Goal: Check status: Check status

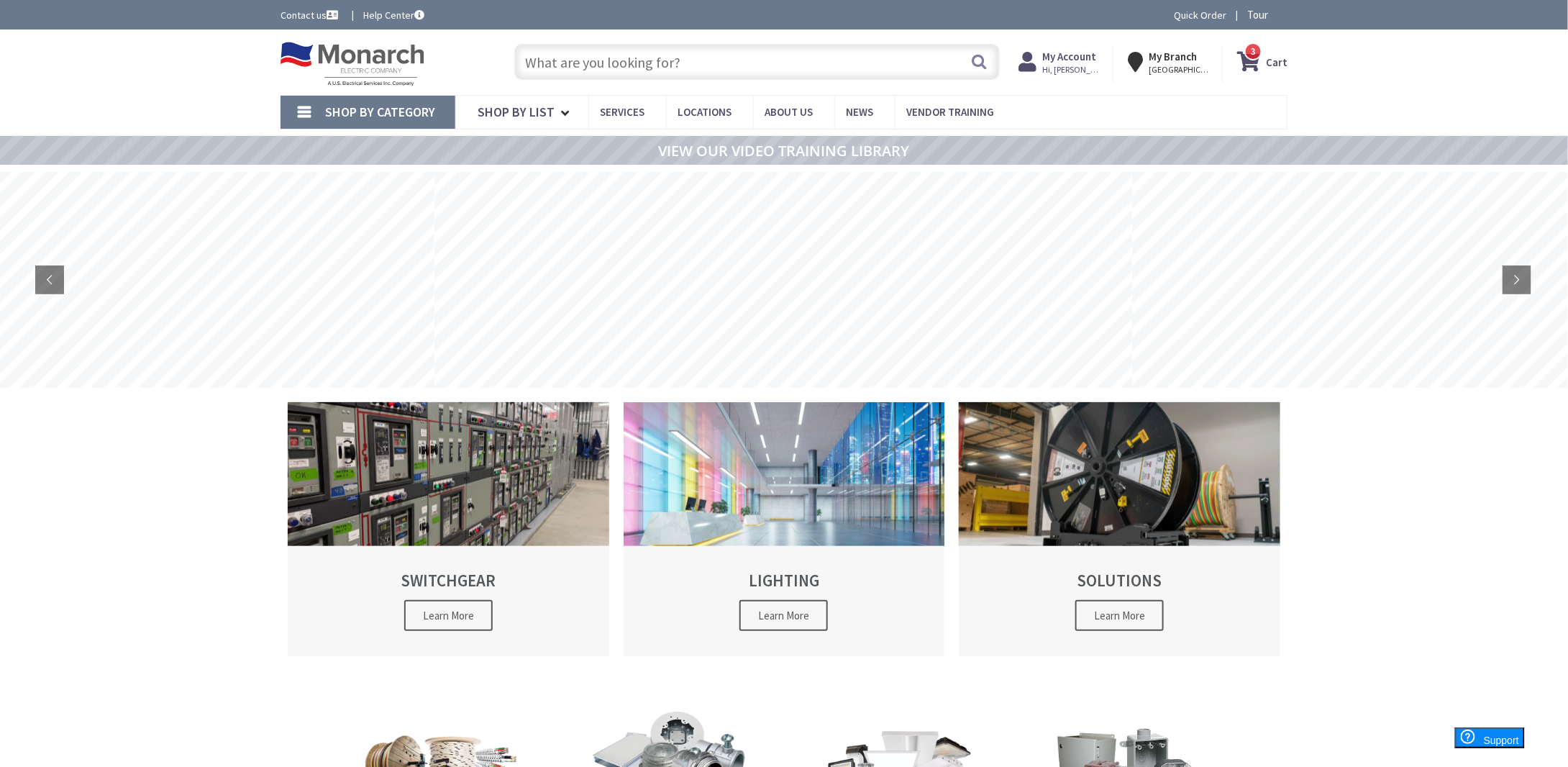
click at [1064, 55] on strong "My Account" at bounding box center [1069, 57] width 54 height 14
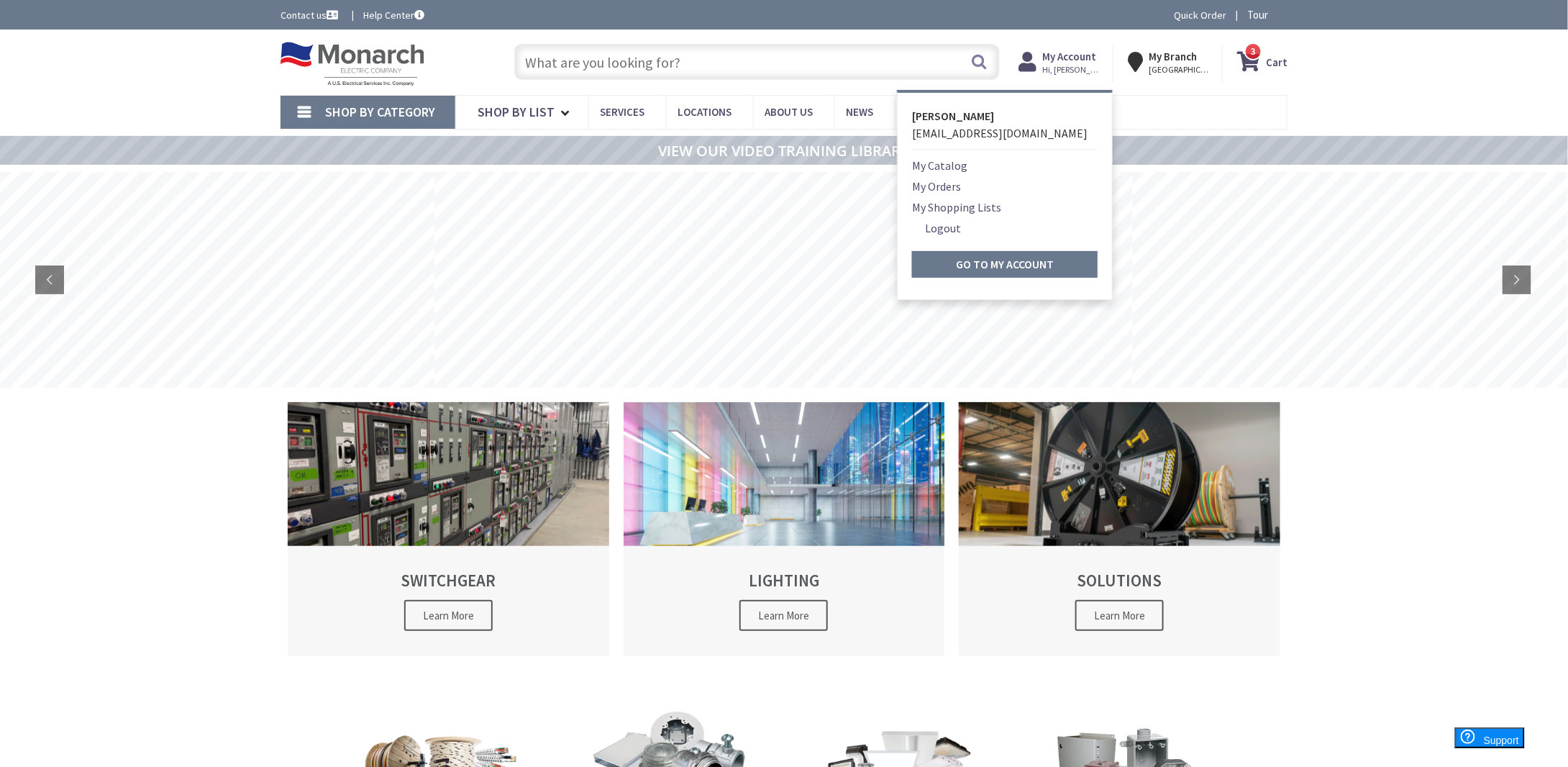
click at [939, 183] on link "My Orders" at bounding box center [937, 186] width 49 height 17
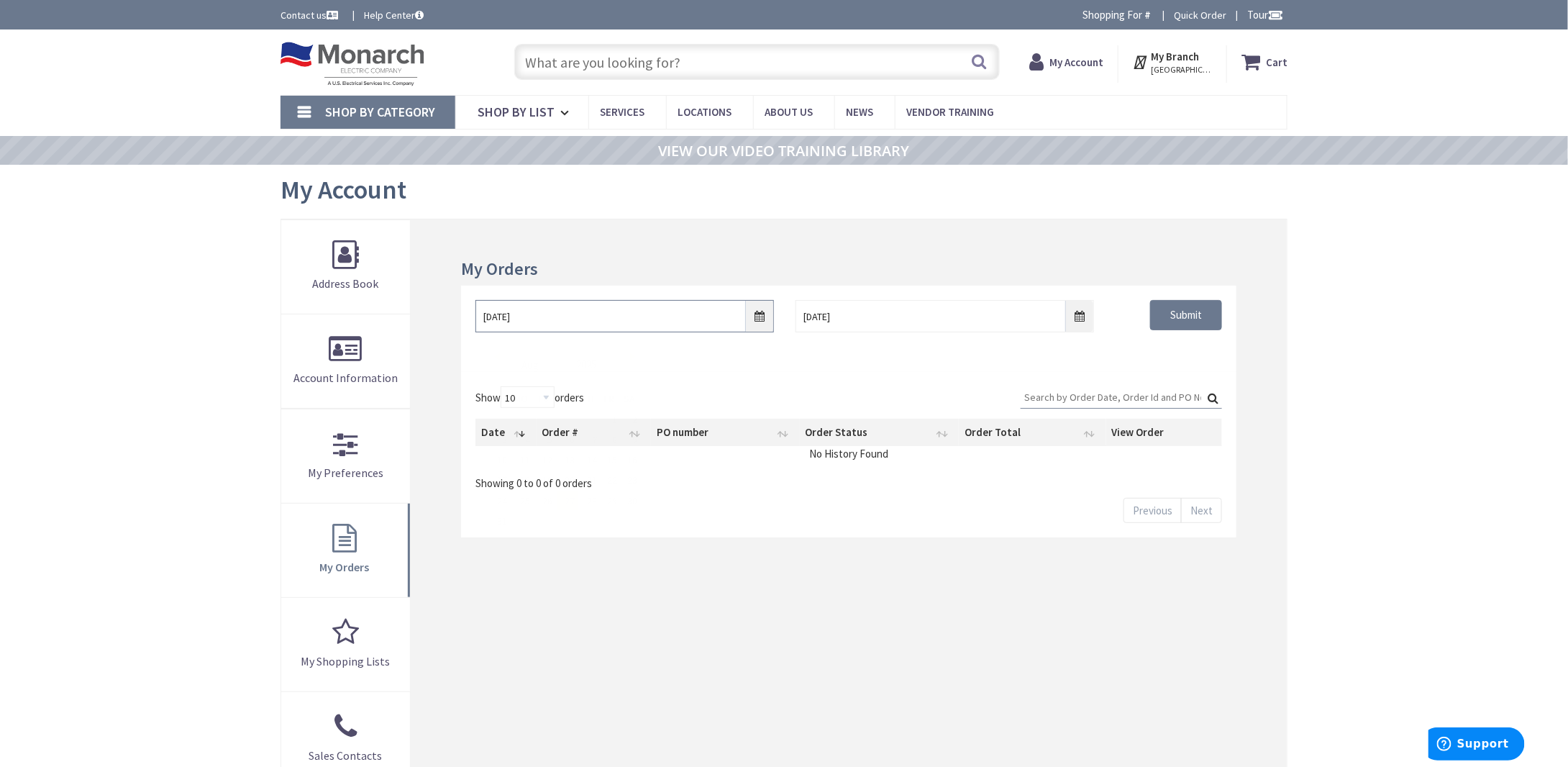
click at [753, 318] on input "8/27/2025" at bounding box center [625, 316] width 299 height 32
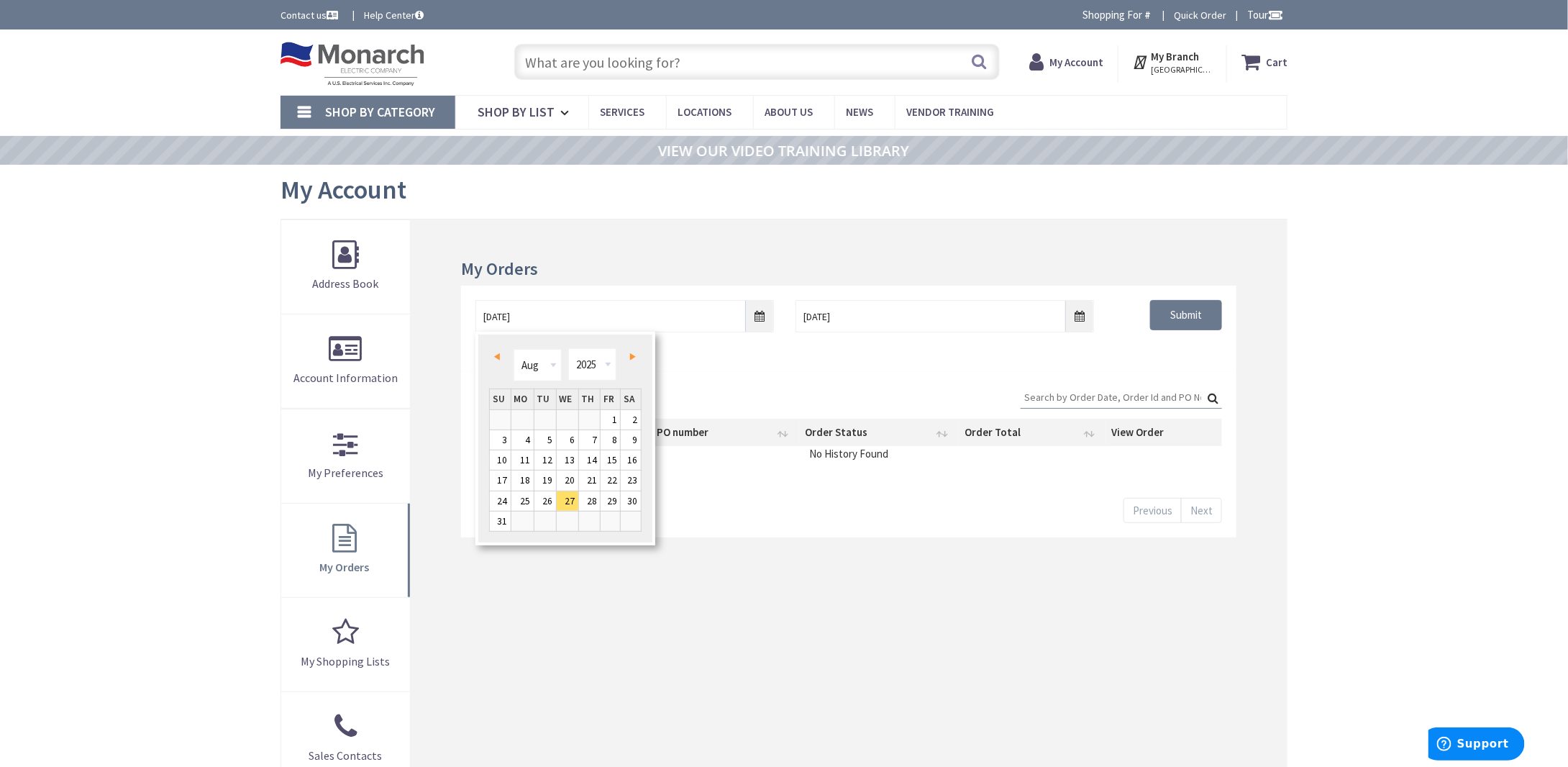
click at [496, 358] on span "Prev" at bounding box center [496, 356] width 5 height 7
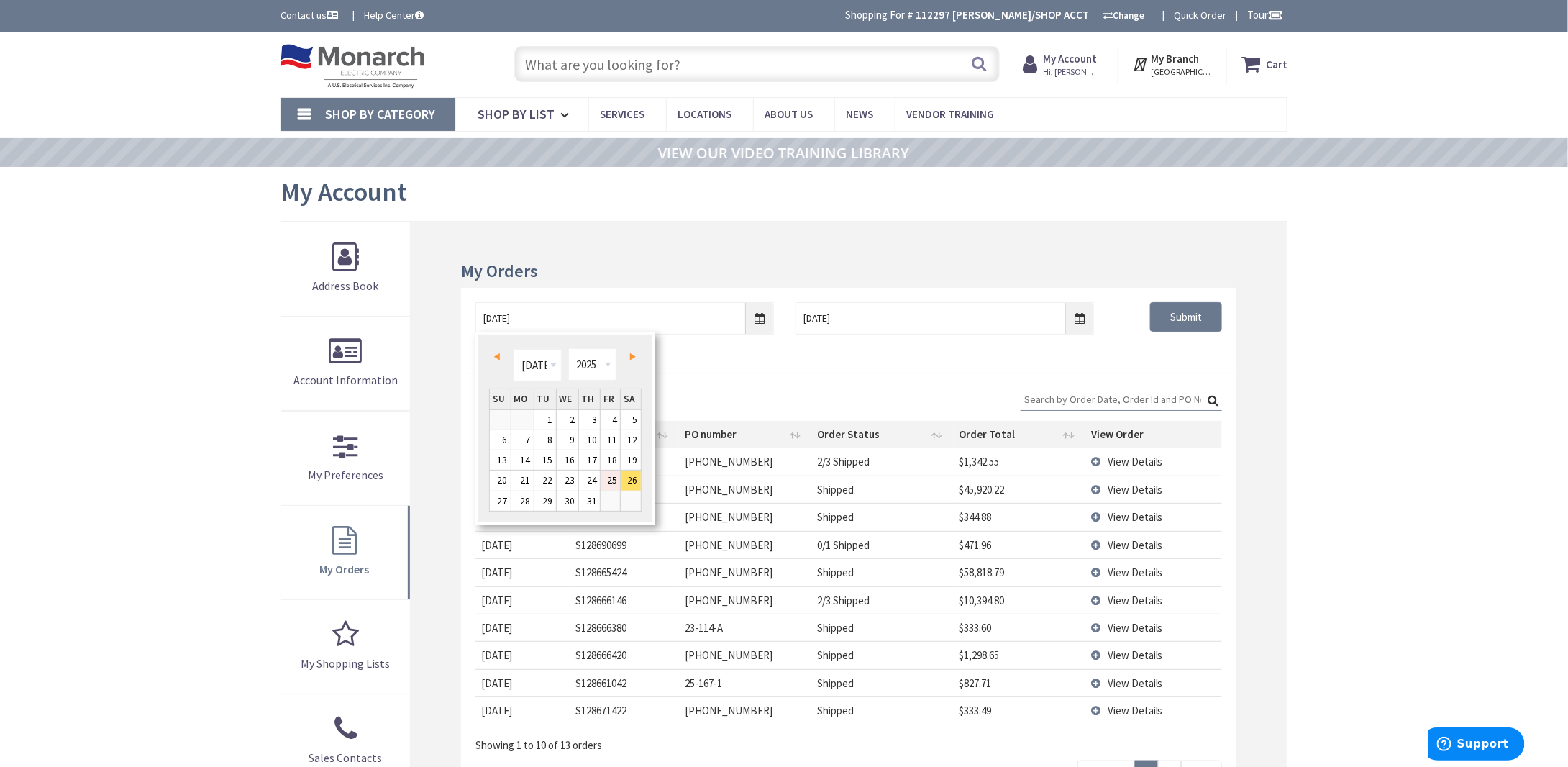
click at [615, 480] on link "25" at bounding box center [610, 479] width 19 height 19
type input "07/25/2025"
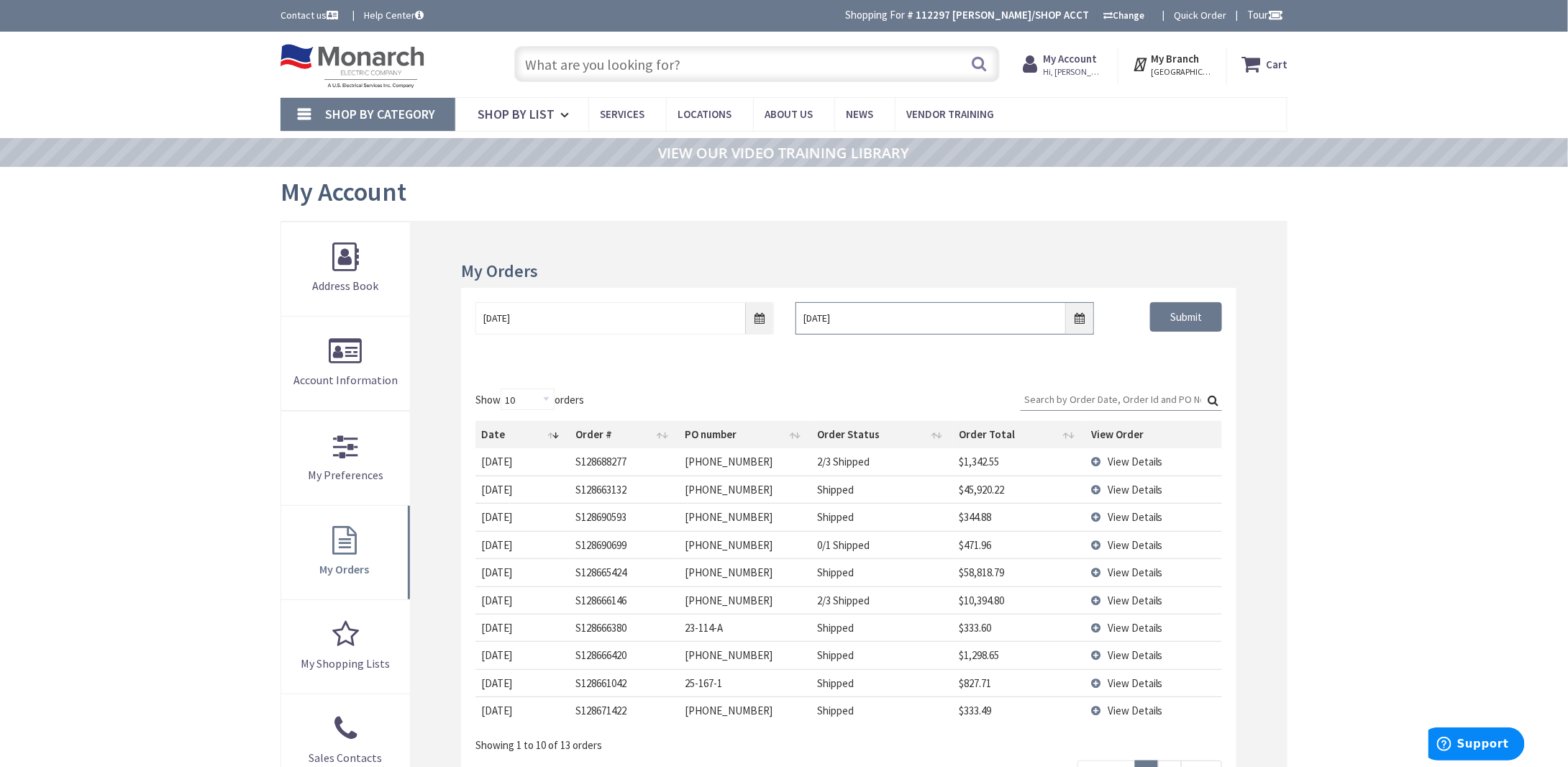
click at [1077, 319] on input "9/3/2025" at bounding box center [945, 318] width 299 height 32
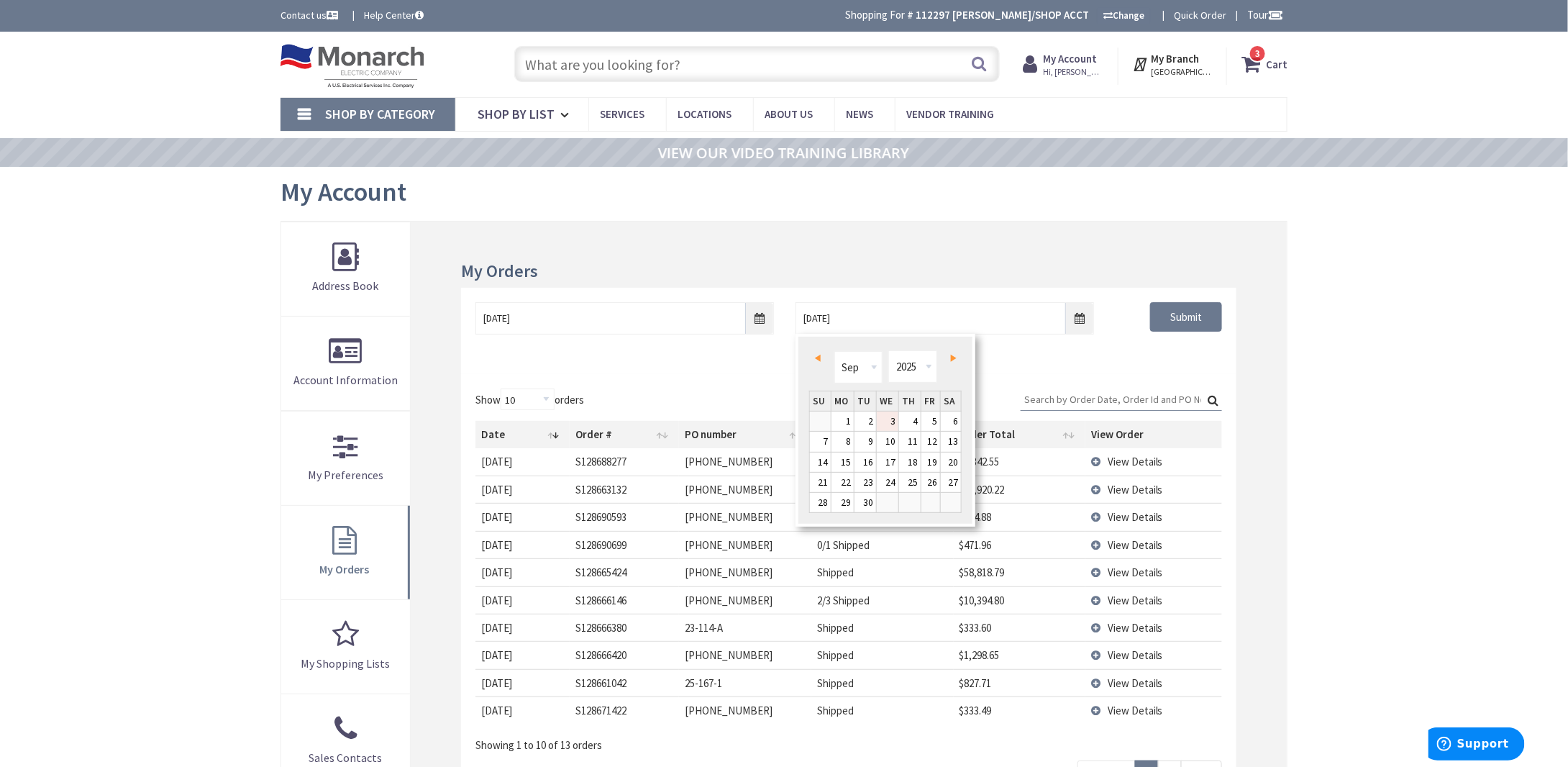
click at [818, 357] on span "Prev" at bounding box center [817, 358] width 5 height 7
click at [845, 497] on link "28" at bounding box center [842, 502] width 22 height 19
type input "07/28/2025"
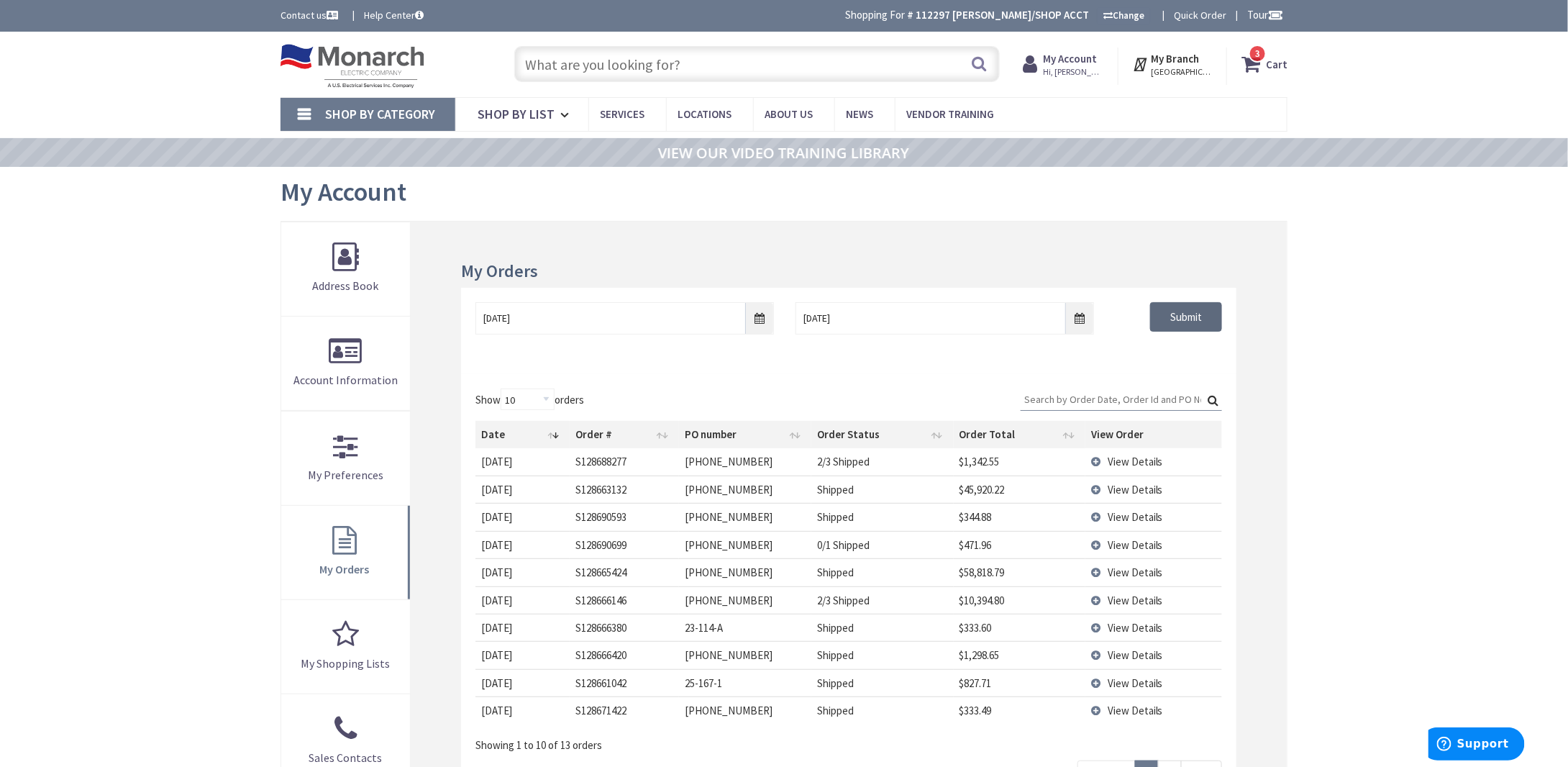
click at [1199, 315] on input "Submit" at bounding box center [1186, 317] width 72 height 30
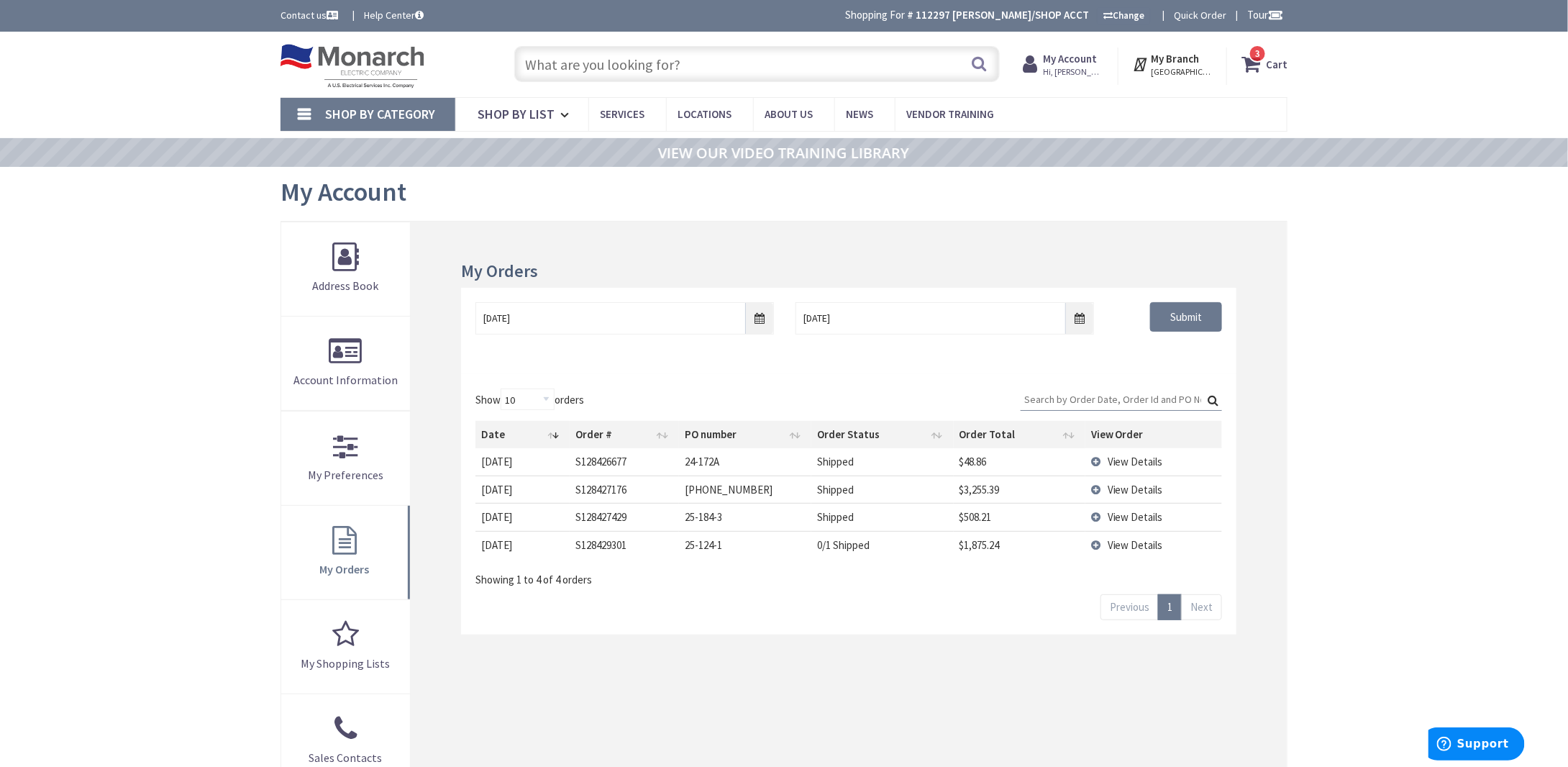
click at [1106, 393] on input "Search:" at bounding box center [1122, 399] width 202 height 22
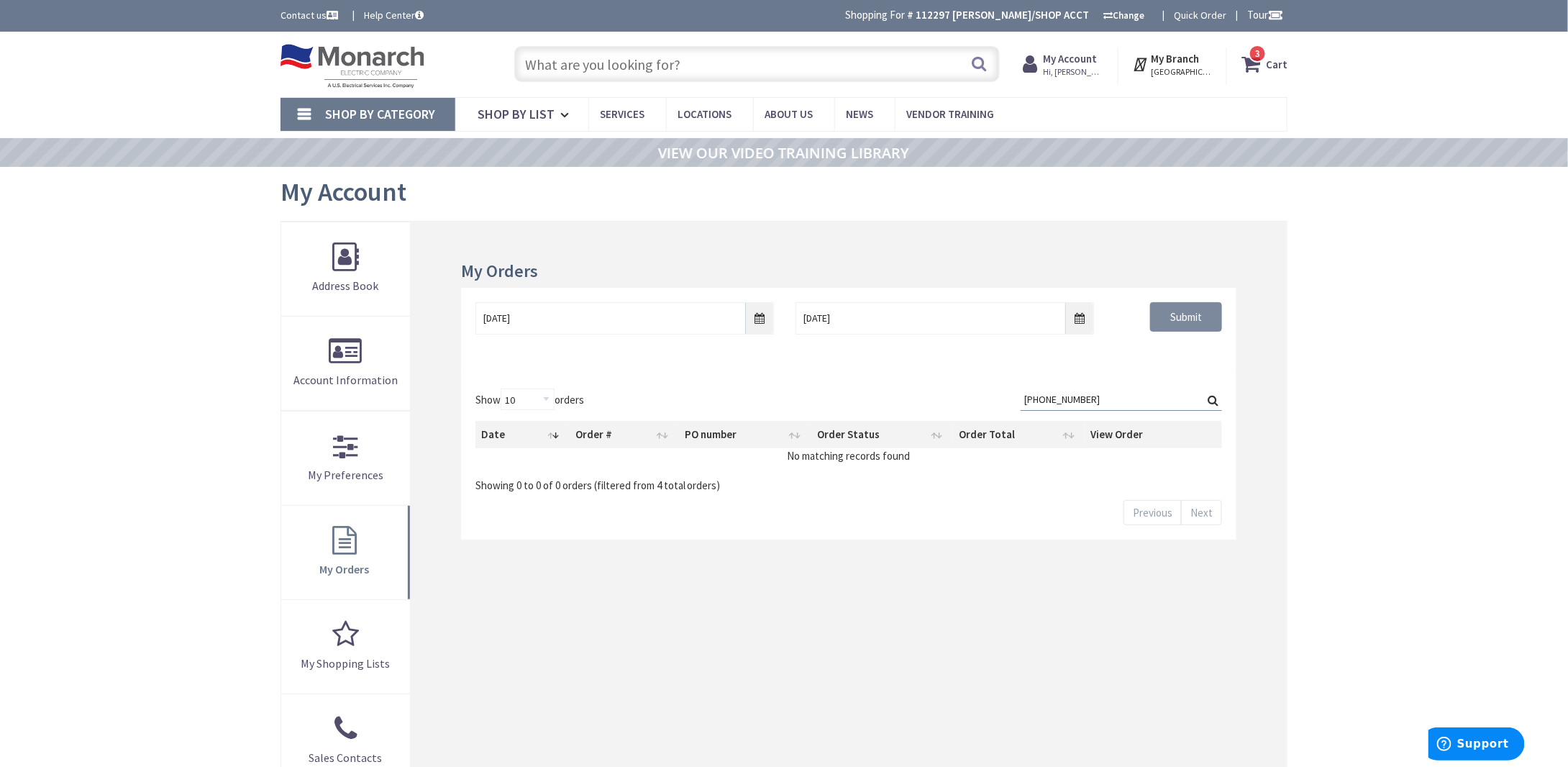
type input "24-147-19"
click at [1178, 324] on input "Submit" at bounding box center [1186, 317] width 72 height 30
click at [760, 319] on input "07/25/2025" at bounding box center [625, 318] width 299 height 32
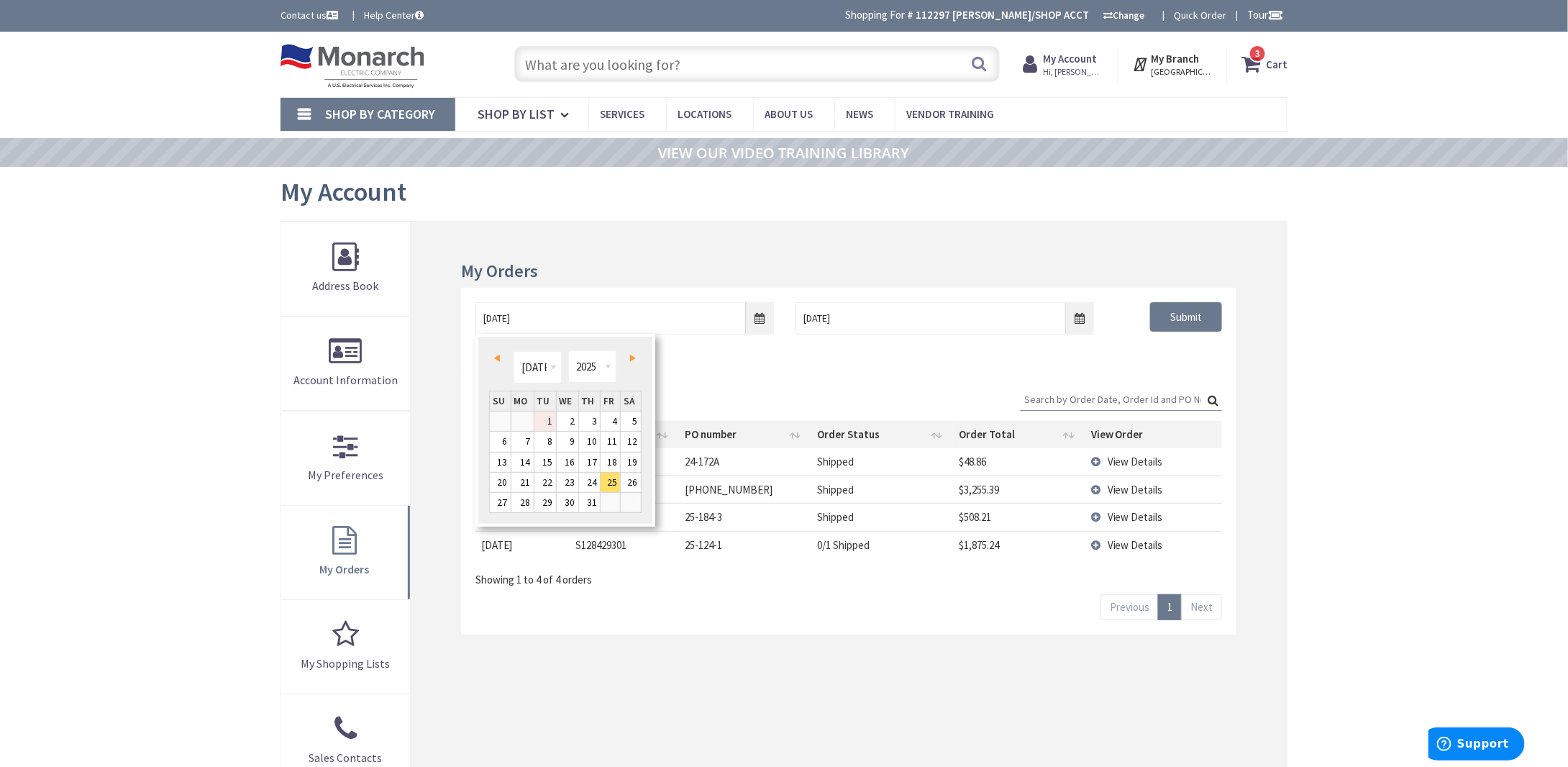
click at [555, 418] on link "1" at bounding box center [545, 421] width 22 height 19
type input "07/01/2025"
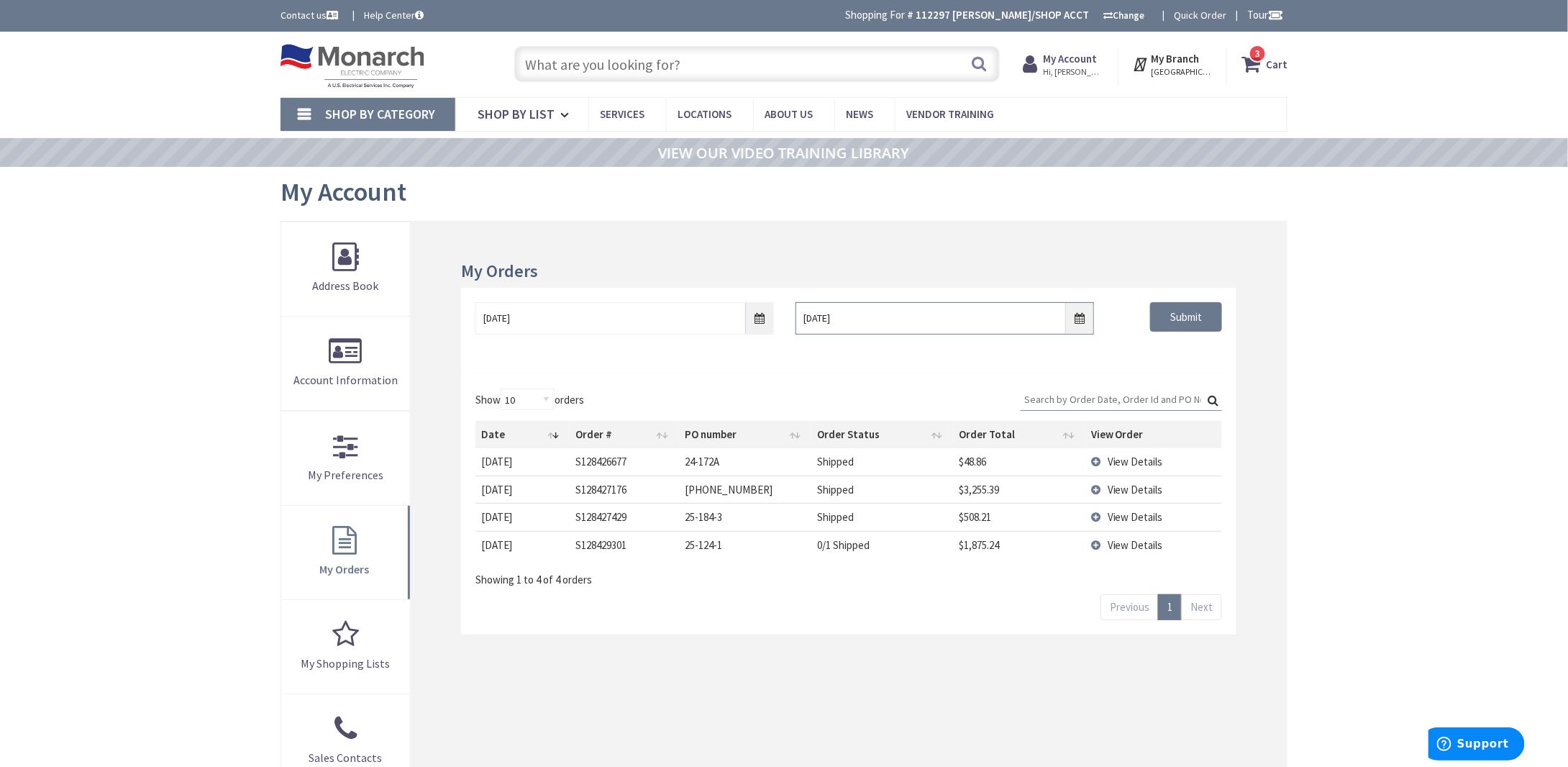
click at [1077, 315] on input "07/28/2025" at bounding box center [945, 318] width 299 height 32
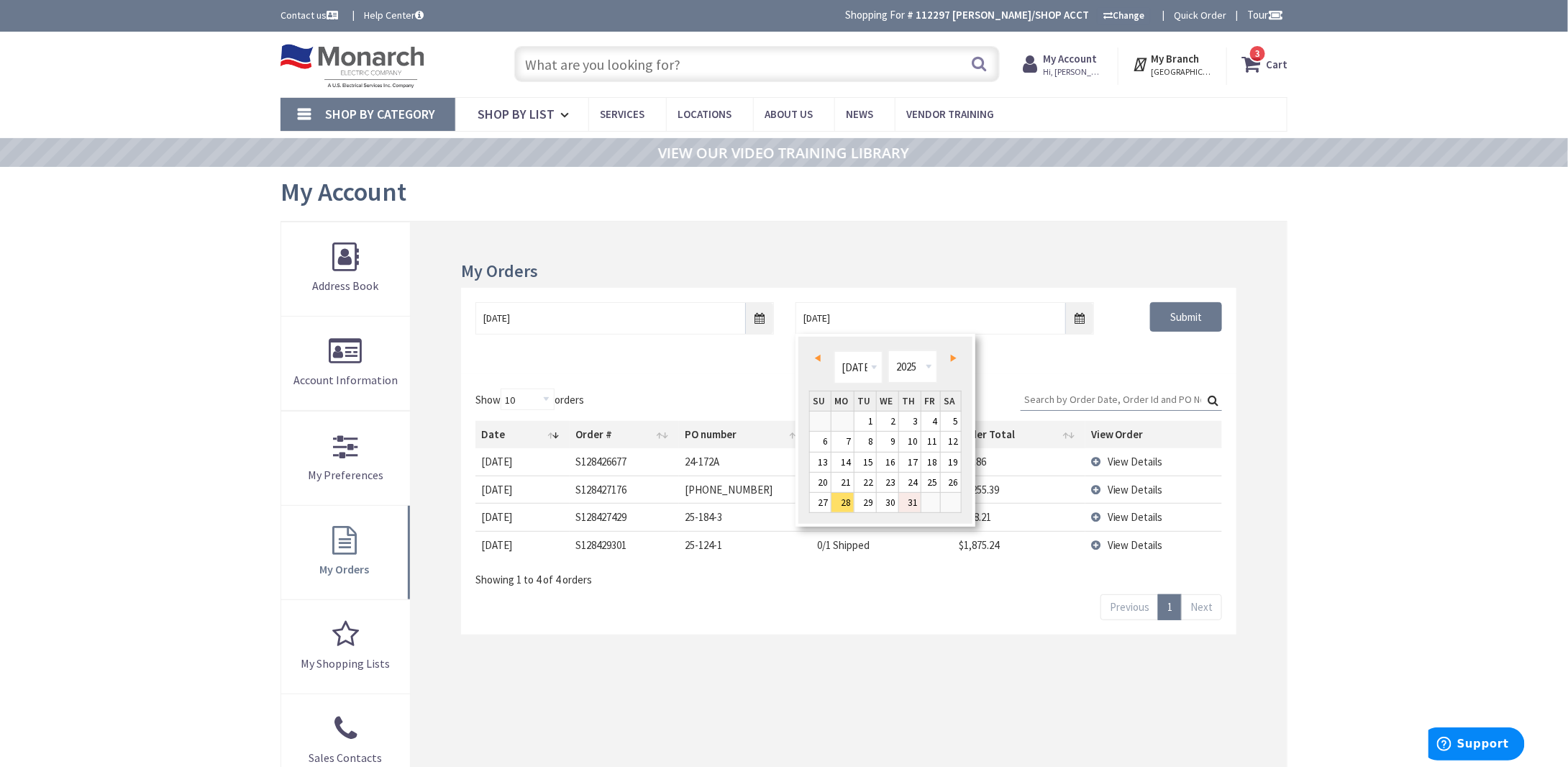
click at [908, 499] on link "31" at bounding box center [910, 502] width 22 height 19
type input "07/31/2025"
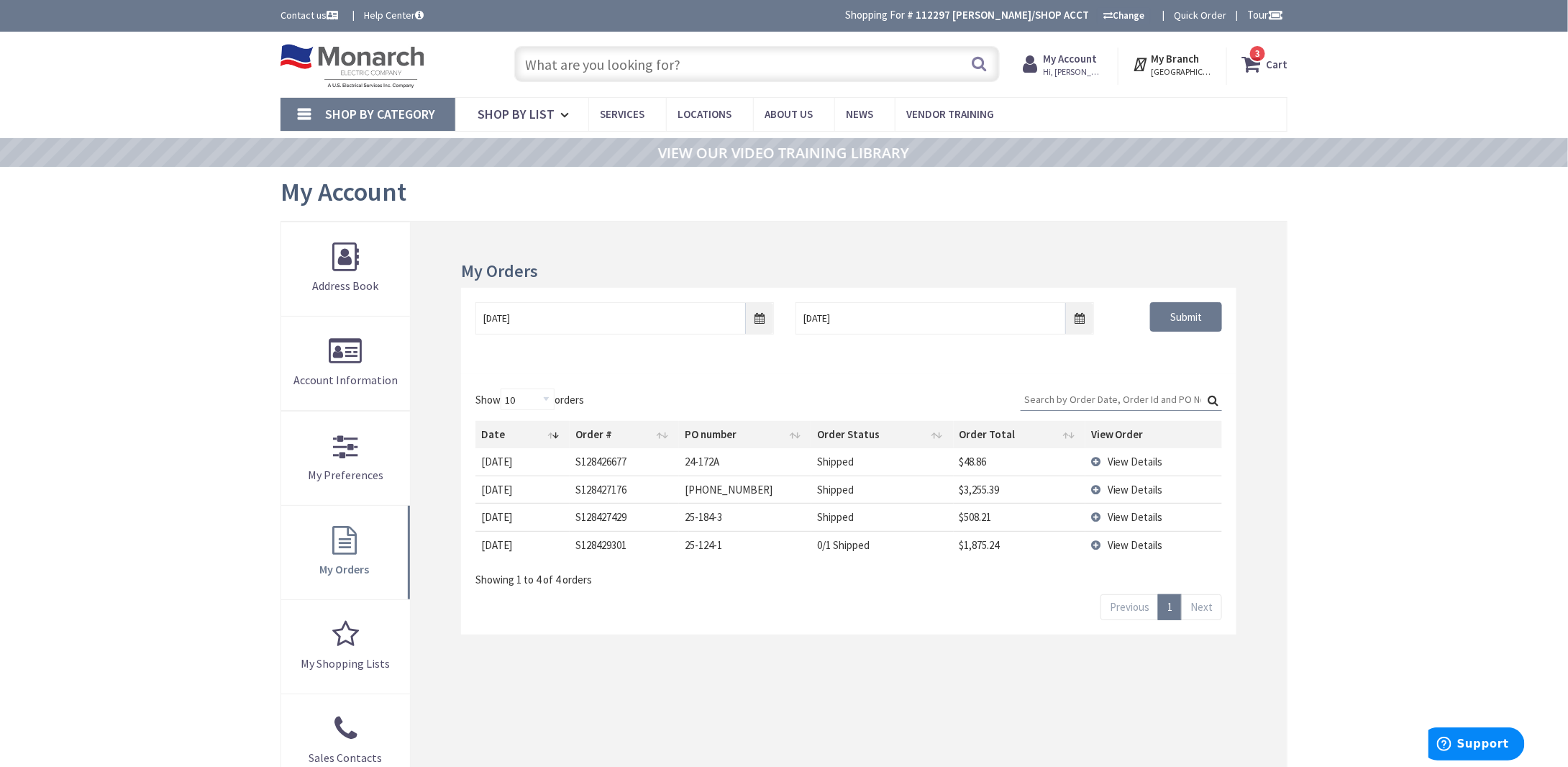
click at [1175, 355] on div "07/01/2025 07/31/2025 Submit" at bounding box center [849, 331] width 776 height 86
click at [1186, 319] on input "Submit" at bounding box center [1186, 317] width 72 height 30
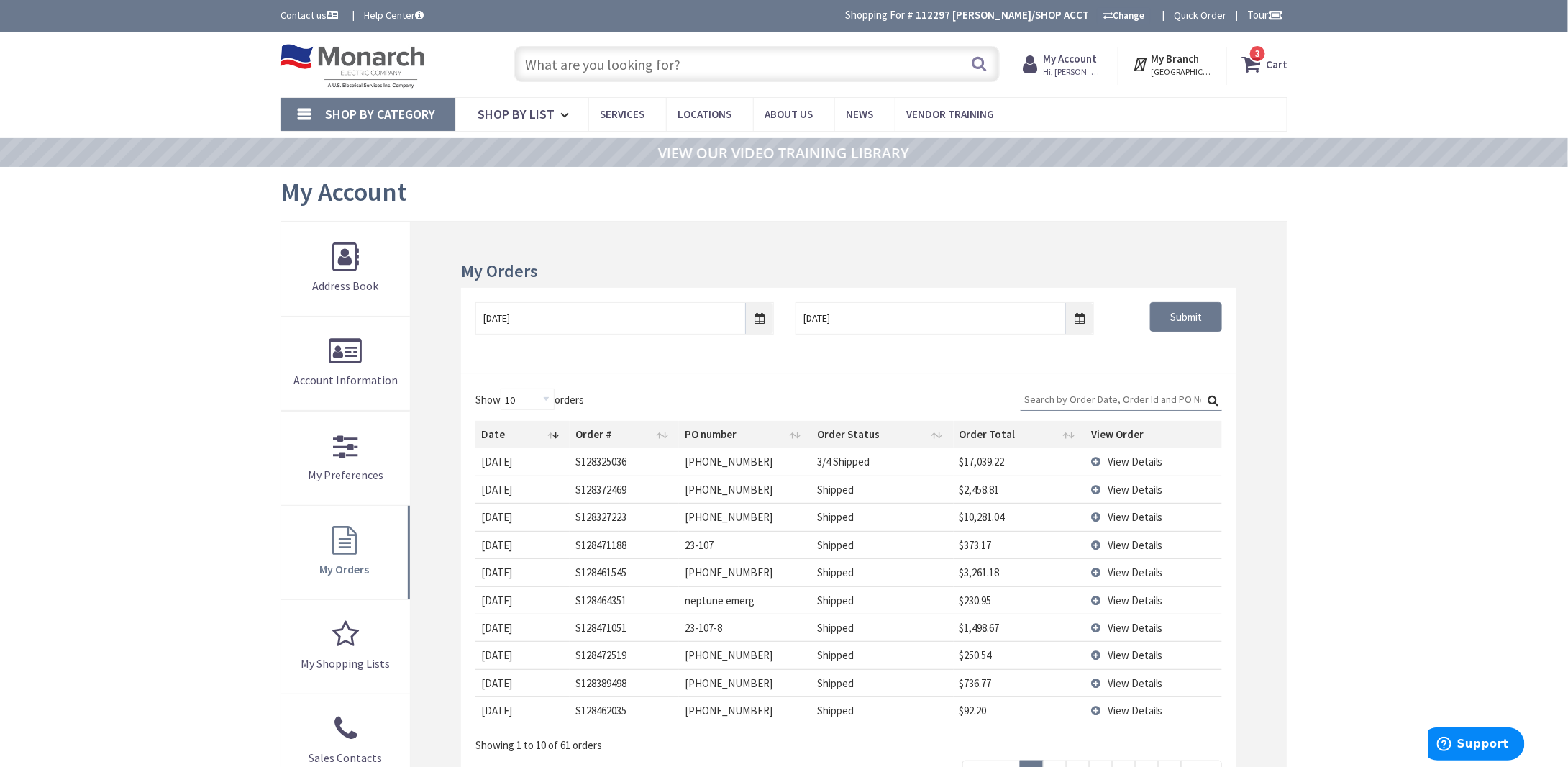
click at [1121, 459] on span "View Details" at bounding box center [1136, 462] width 55 height 14
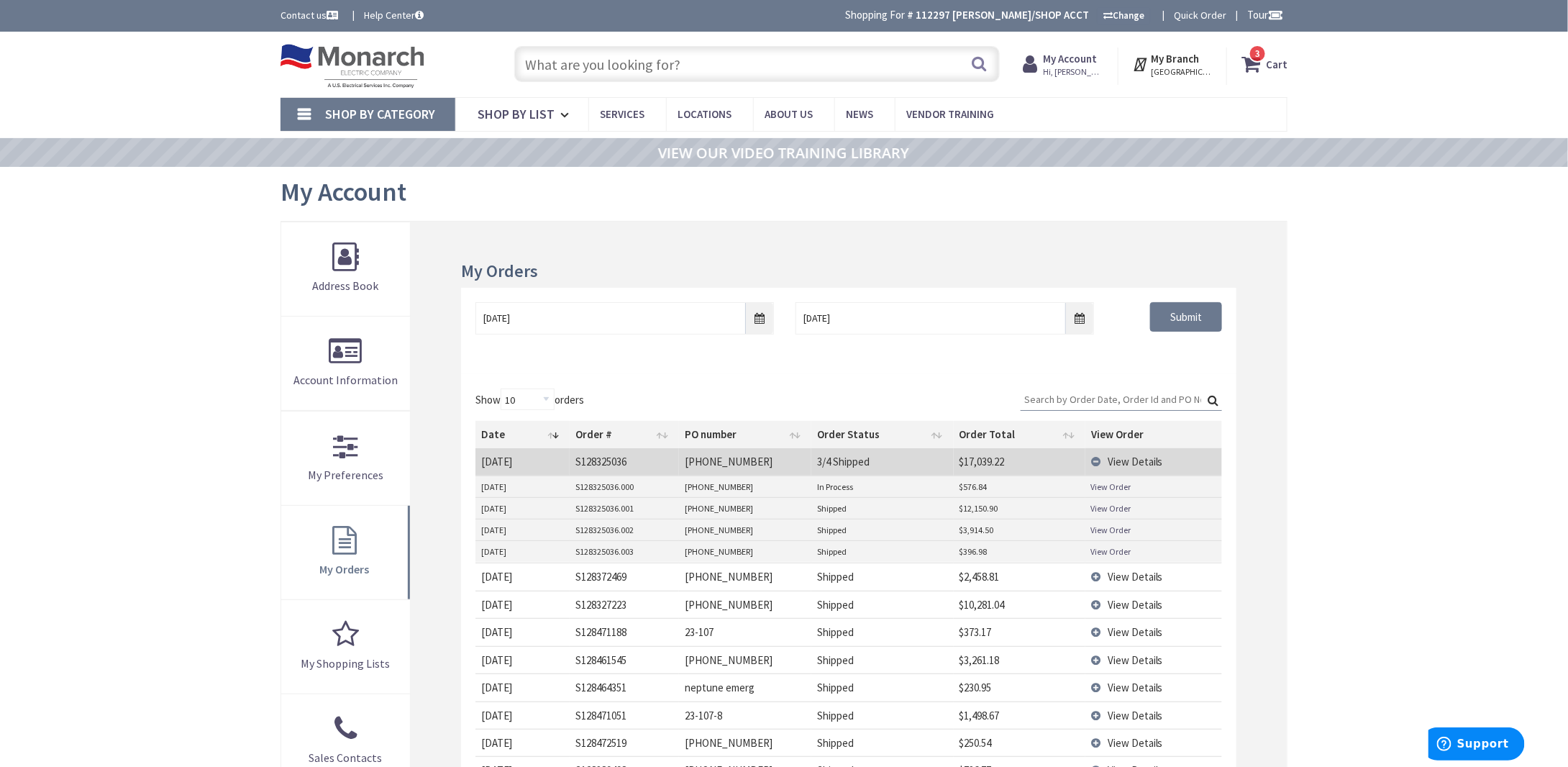
click at [1116, 503] on link "View Order" at bounding box center [1111, 509] width 40 height 12
click at [1103, 397] on input "Search:" at bounding box center [1122, 399] width 202 height 22
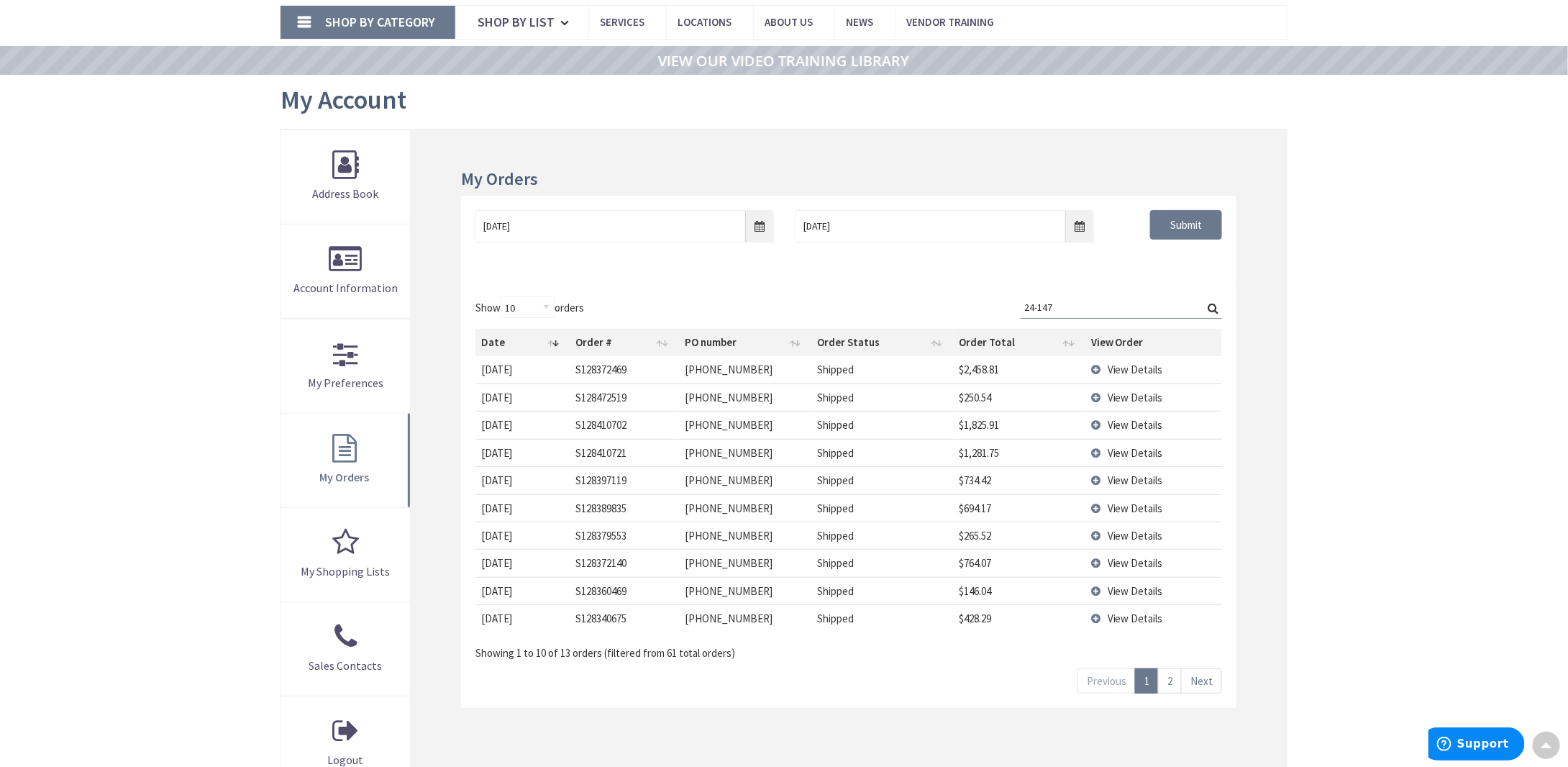
scroll to position [72, 0]
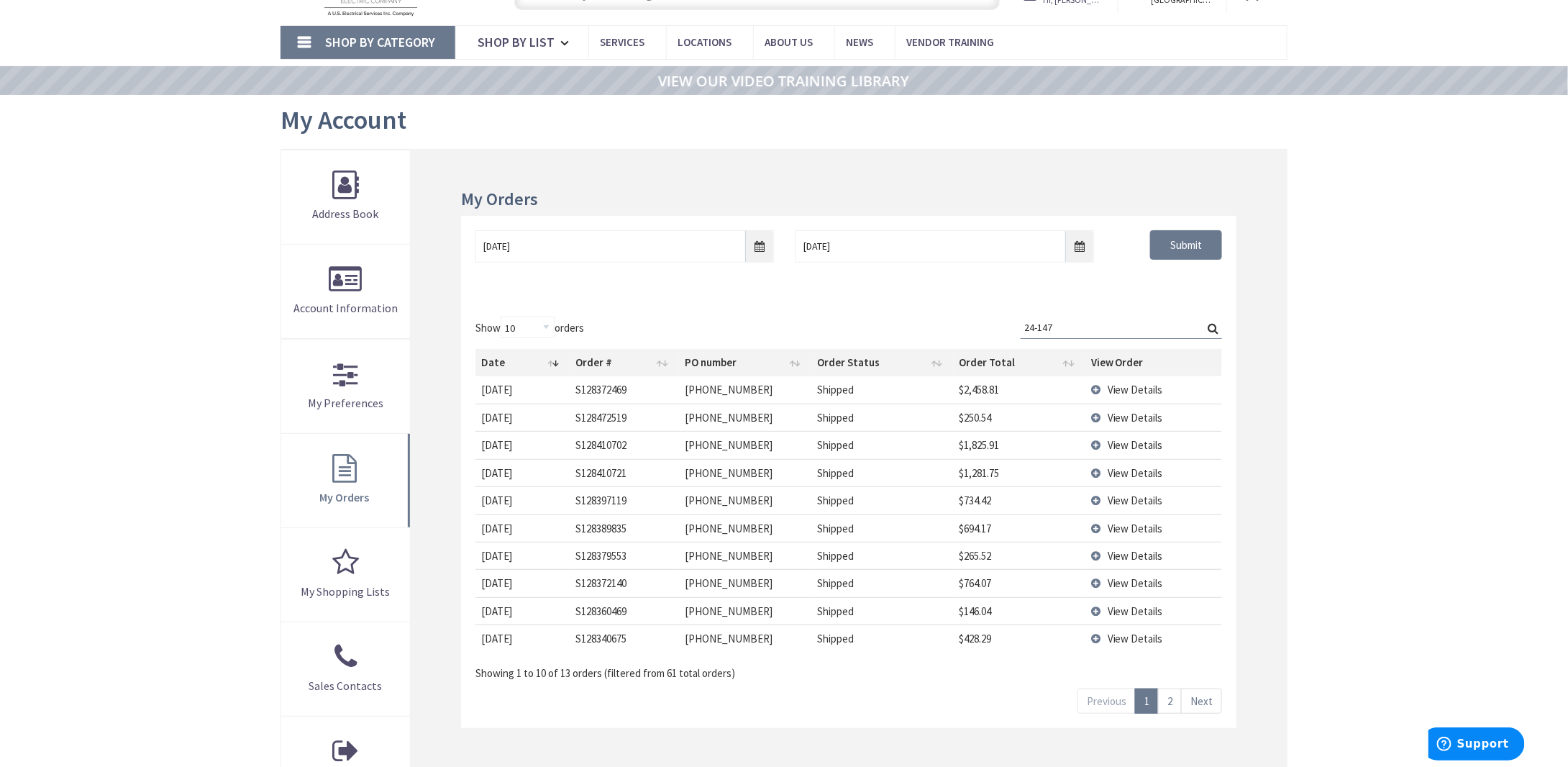
type input "24-147"
click at [1173, 693] on link "2" at bounding box center [1169, 701] width 24 height 25
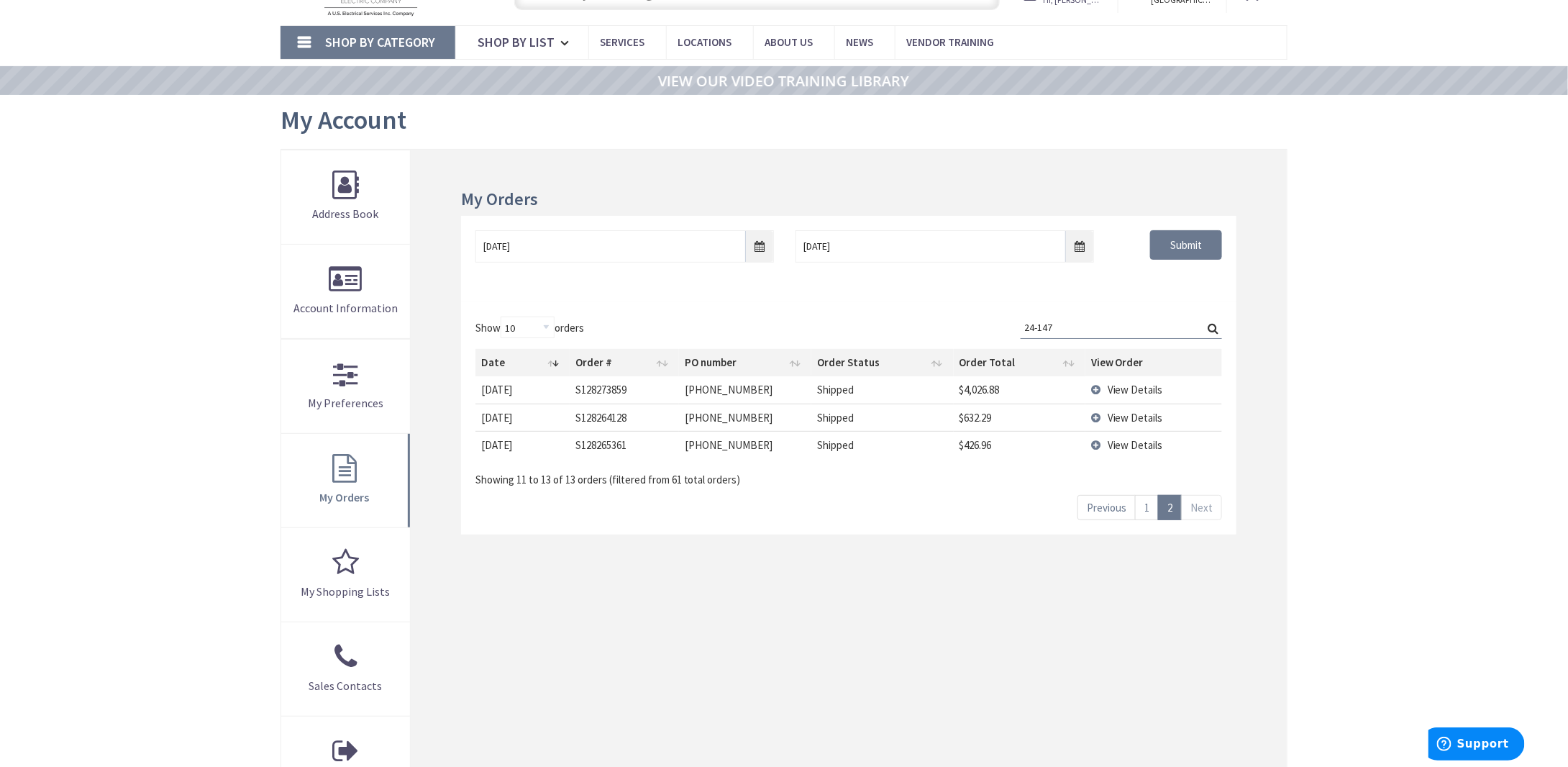
click at [1149, 507] on link "1" at bounding box center [1146, 507] width 24 height 25
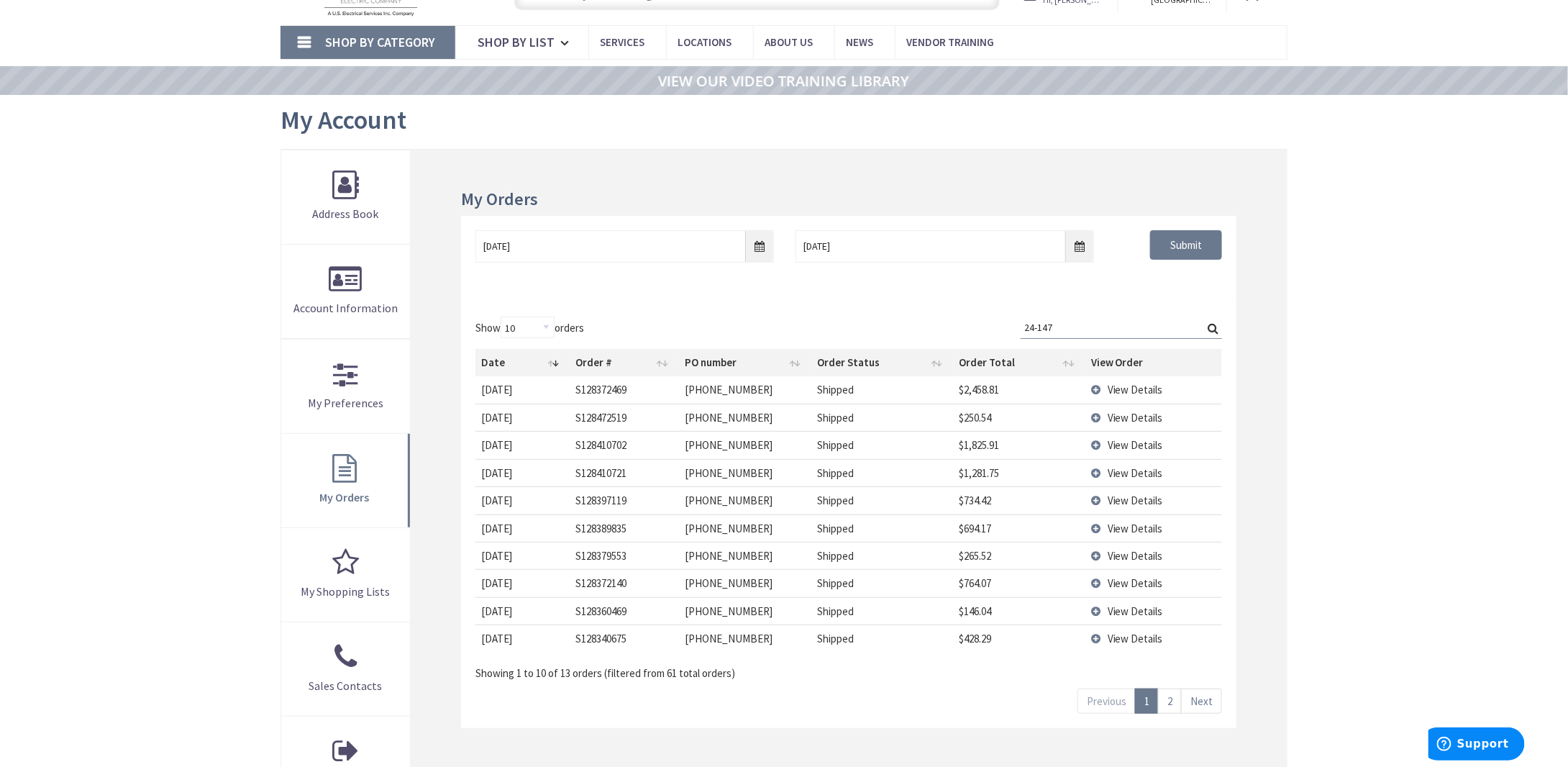
click at [1174, 697] on link "2" at bounding box center [1169, 701] width 24 height 25
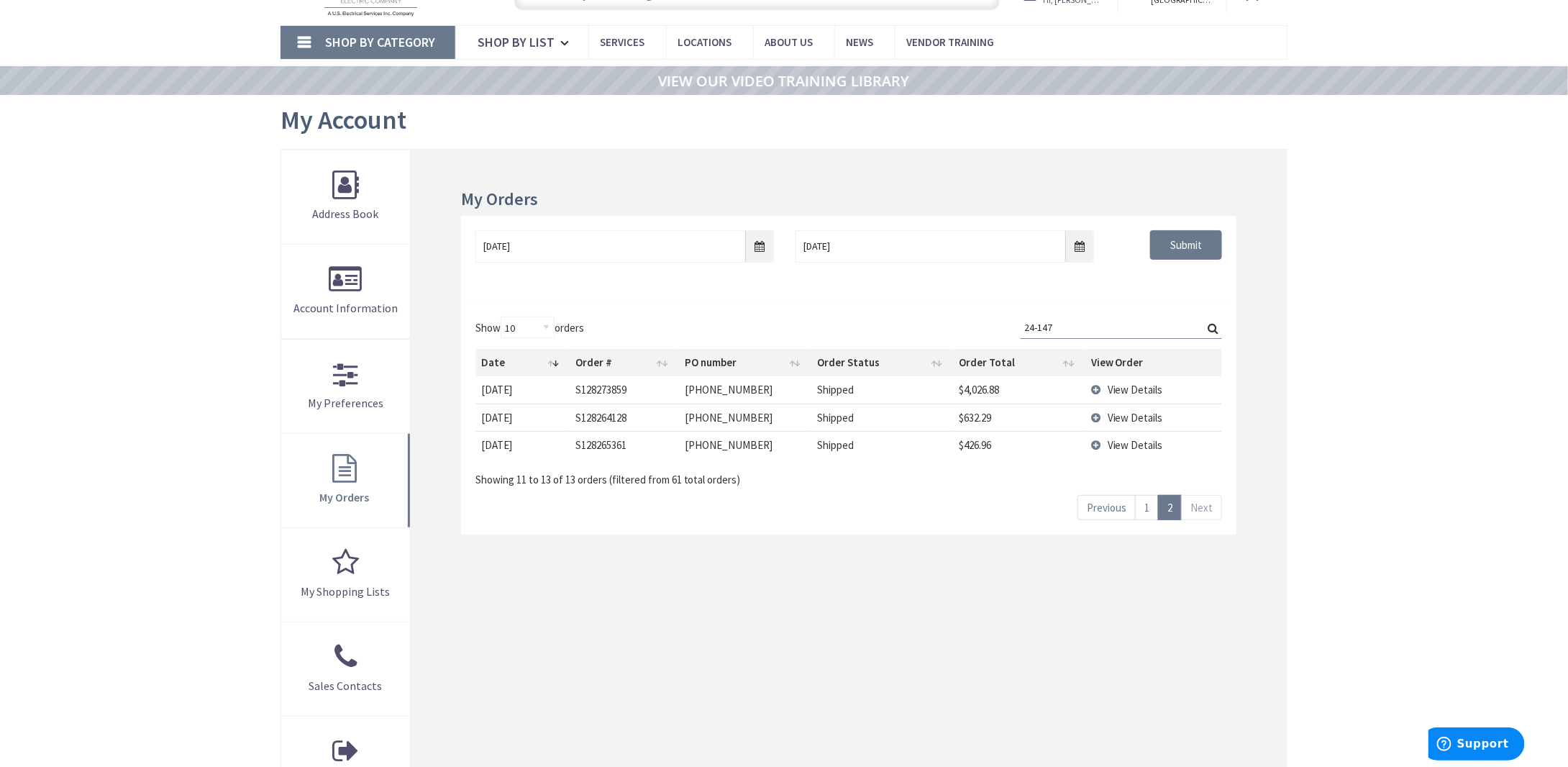
click at [1146, 500] on link "1" at bounding box center [1146, 507] width 24 height 25
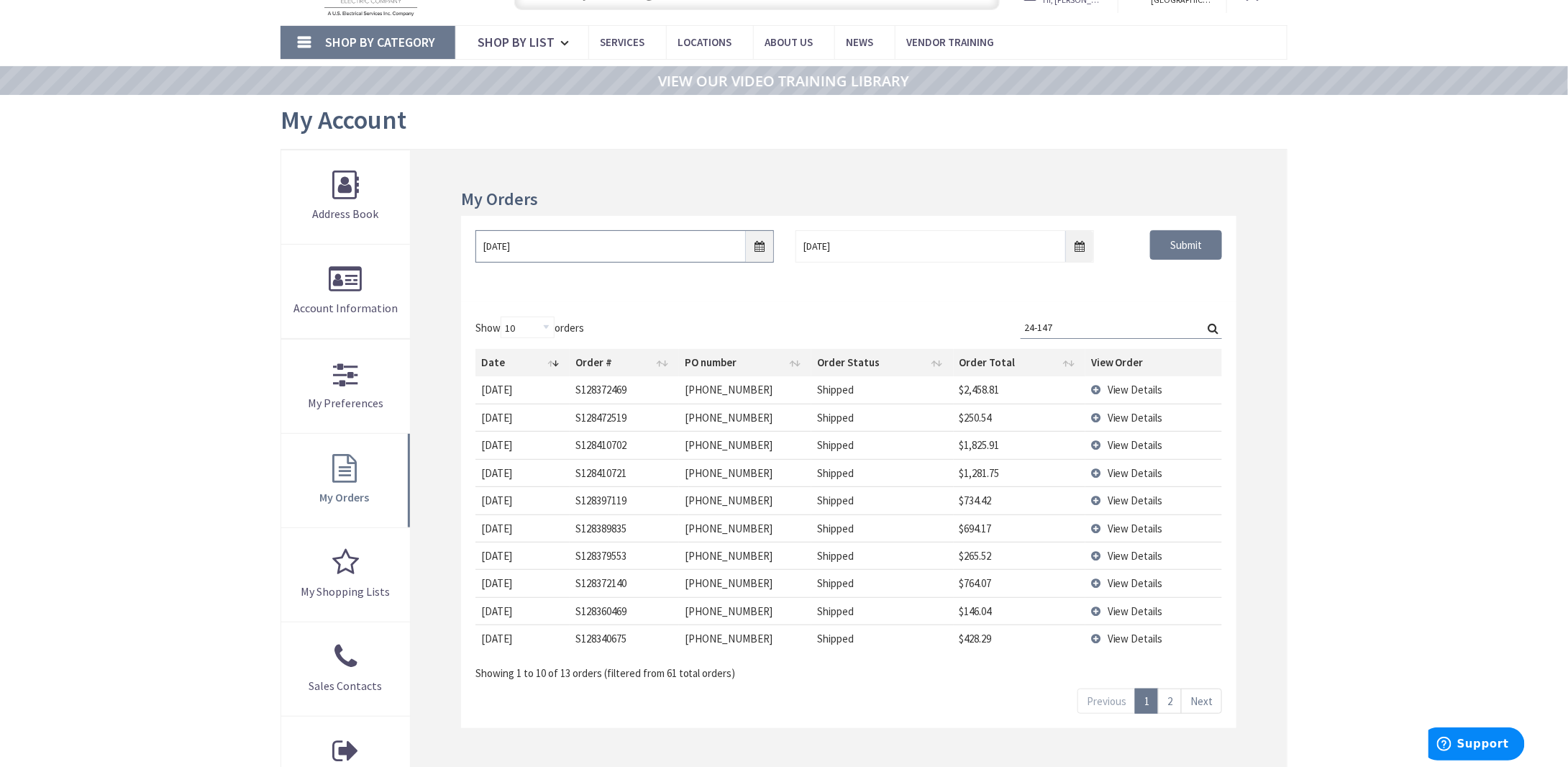
click at [765, 242] on input "07/01/2025" at bounding box center [625, 246] width 299 height 32
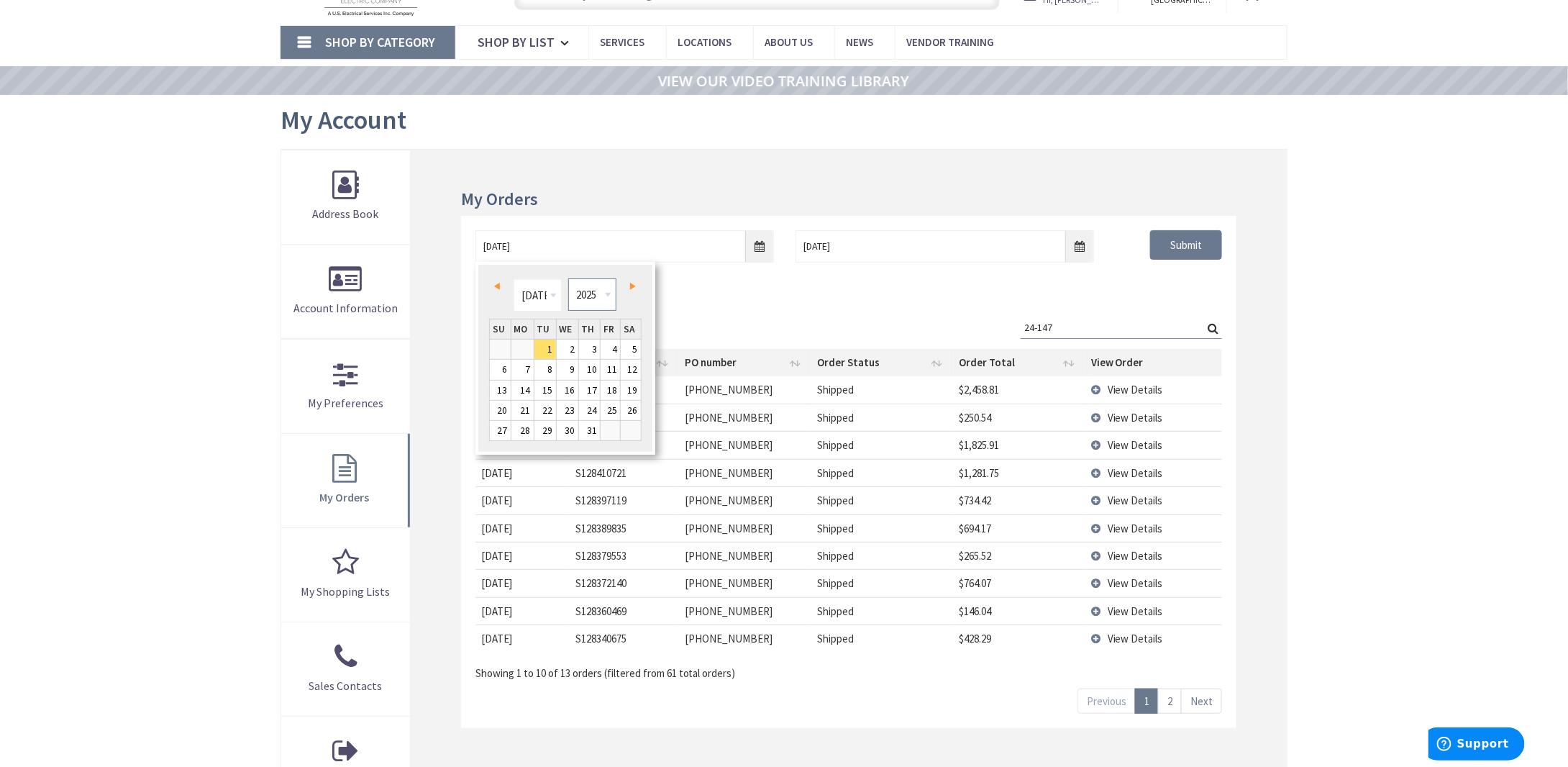
click at [609, 288] on select "1980 1981 1982 1983 1984 1985 1986 1987 1988 1989 1990 1991 1992 1993 1994 1995…" at bounding box center [592, 295] width 48 height 32
click at [634, 284] on span "Next" at bounding box center [632, 285] width 5 height 7
click at [529, 353] on link "1" at bounding box center [522, 348] width 22 height 19
type input "07/01/2024"
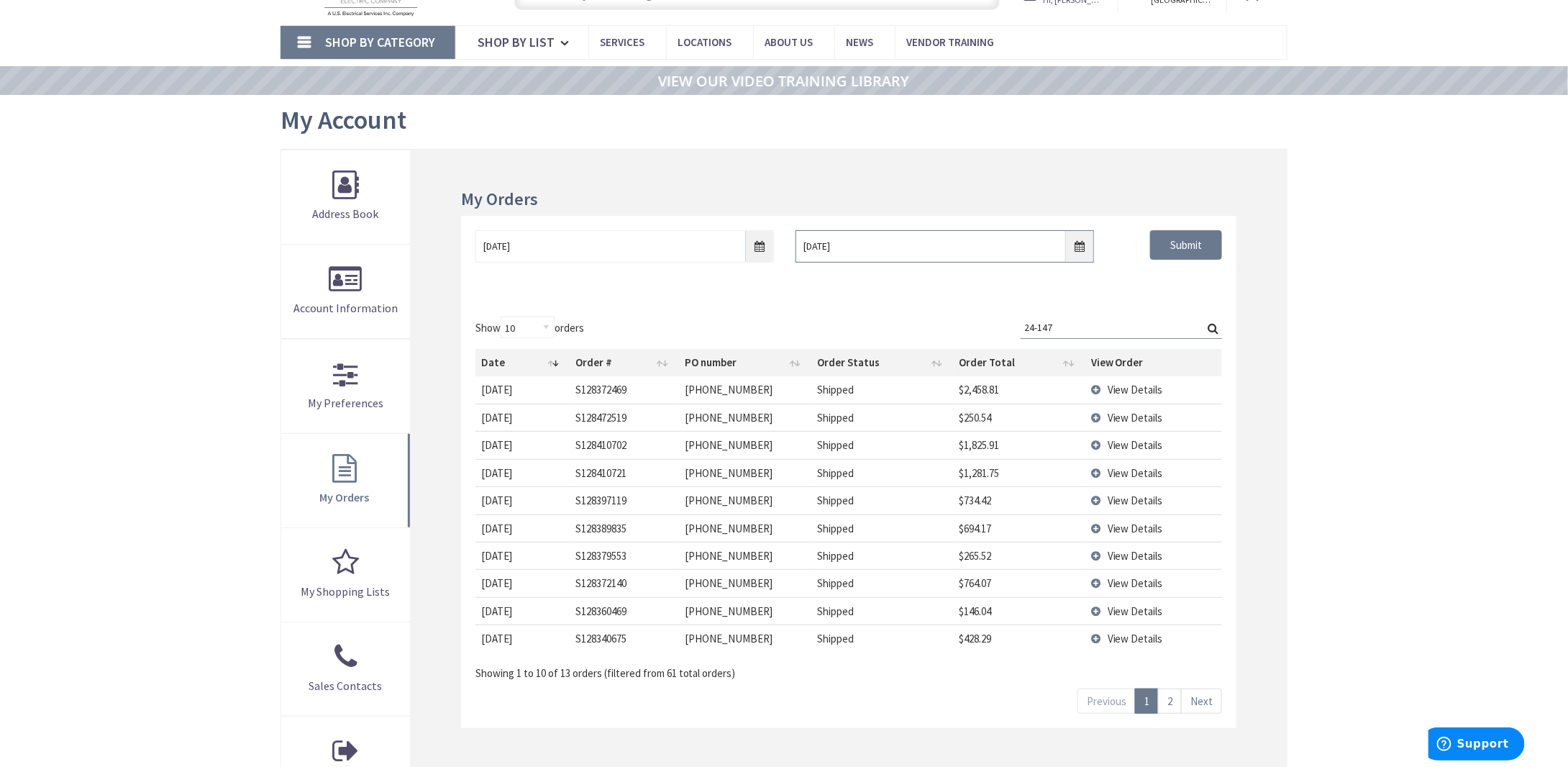
click at [1078, 242] on input "07/31/2025" at bounding box center [945, 246] width 299 height 32
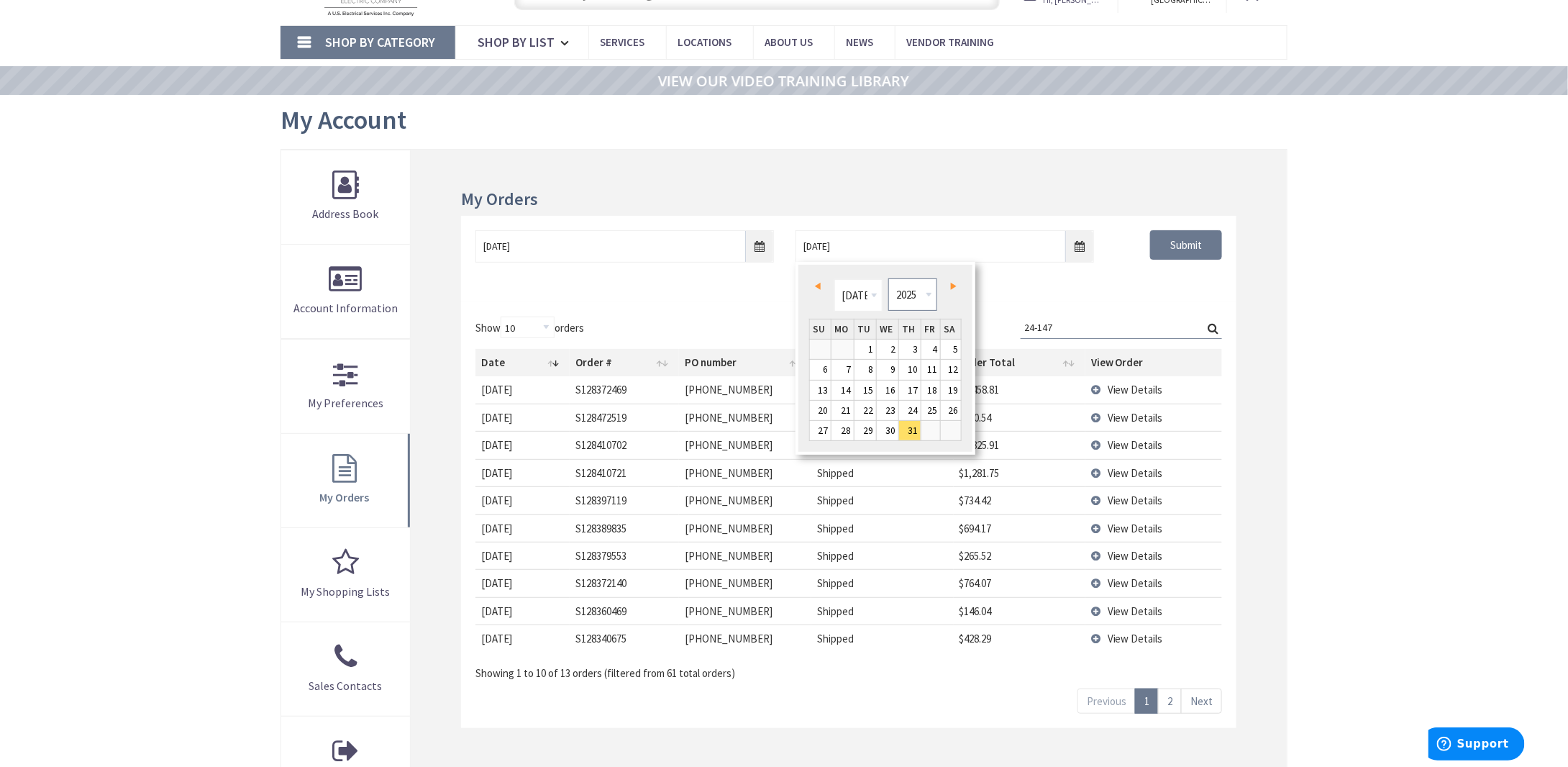
click at [928, 293] on select "1980 1981 1982 1983 1984 1985 1986 1987 1988 1989 1990 1991 1992 1993 1994 1995…" at bounding box center [912, 295] width 48 height 32
type input "07/30/2024"
click at [1055, 287] on div "07/01/2024 07/30/2024 Submit" at bounding box center [849, 258] width 776 height 86
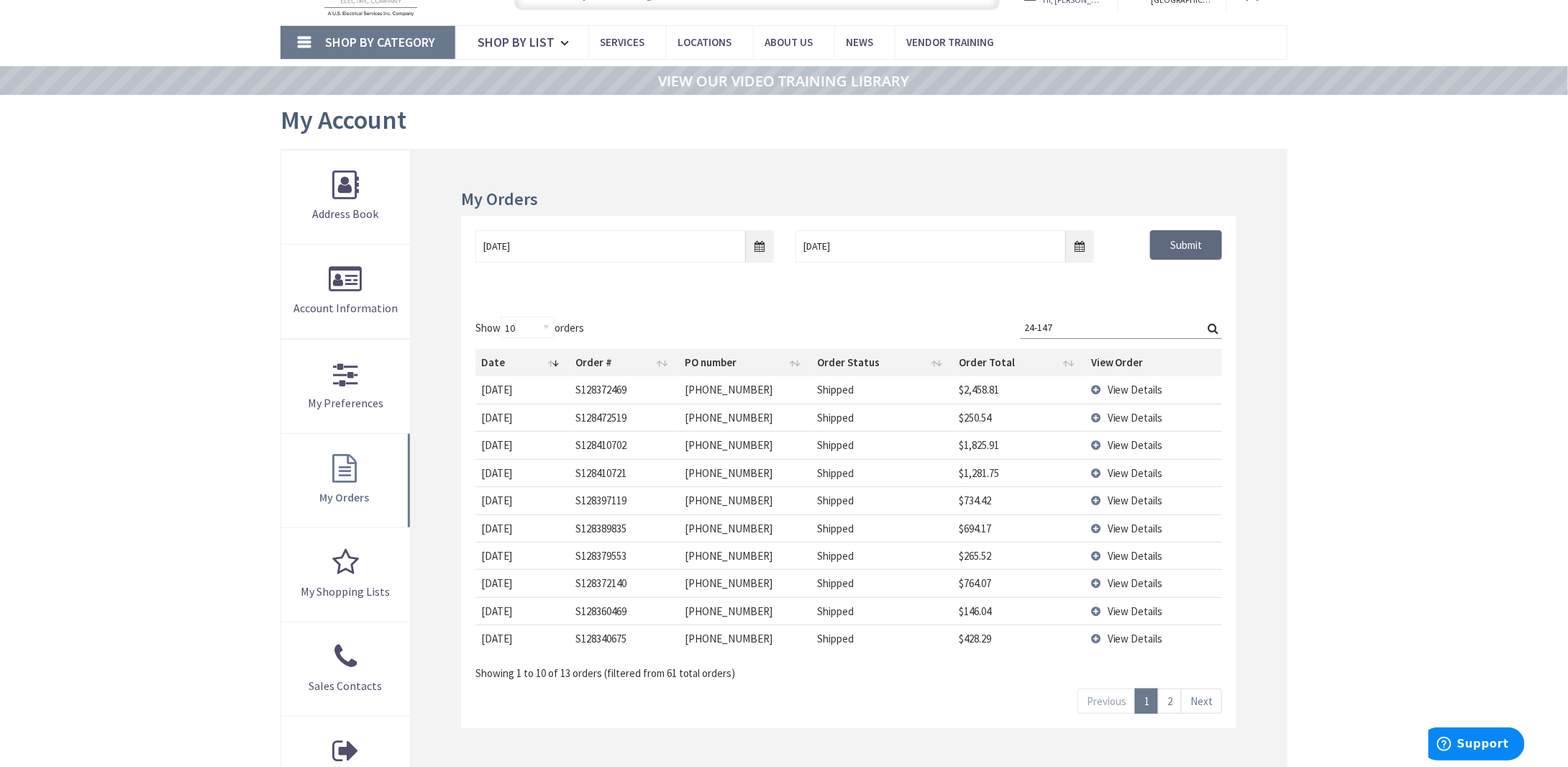
click at [1195, 232] on input "Submit" at bounding box center [1186, 245] width 72 height 30
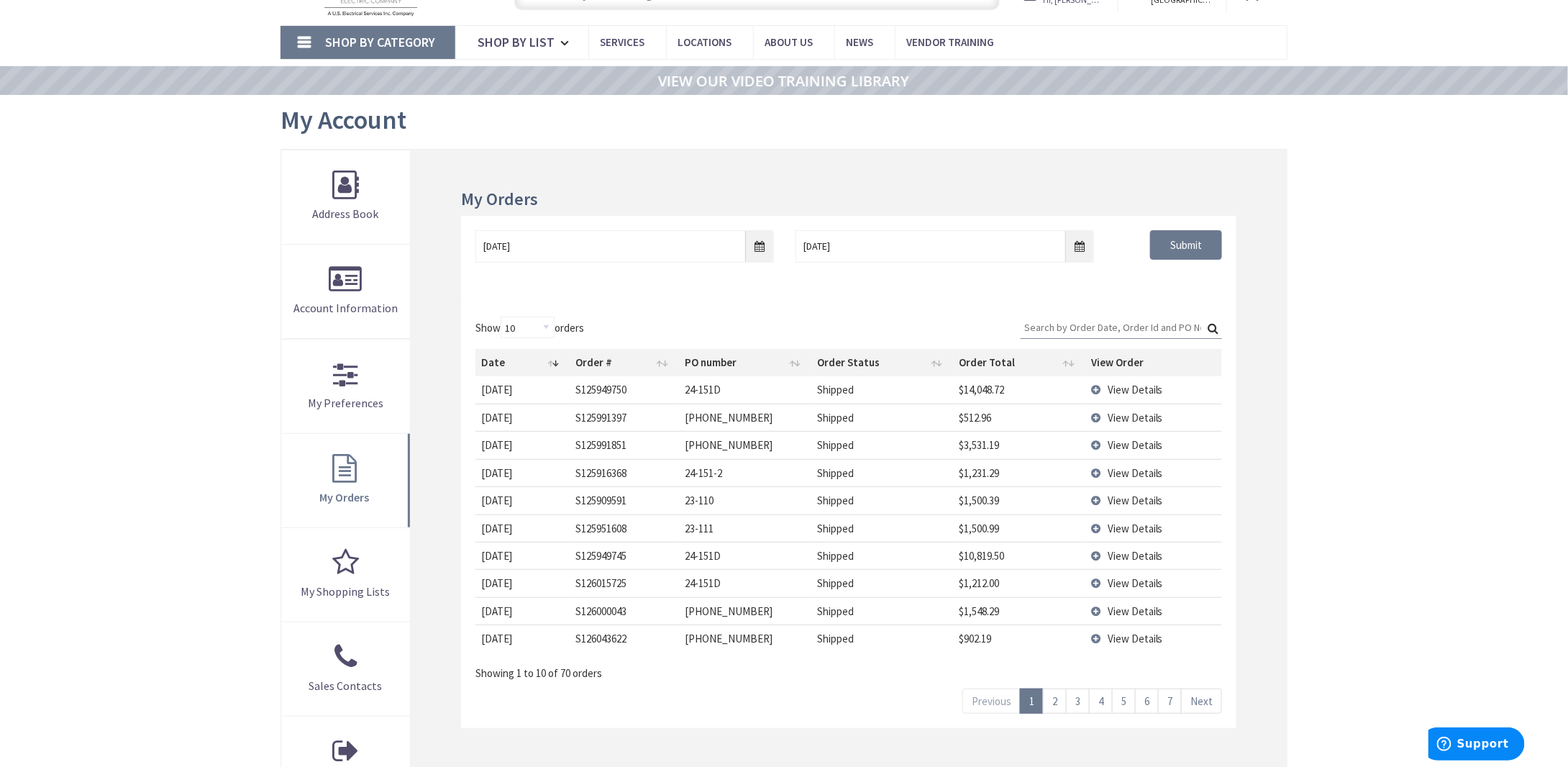
click at [1095, 319] on input "Search:" at bounding box center [1122, 327] width 202 height 22
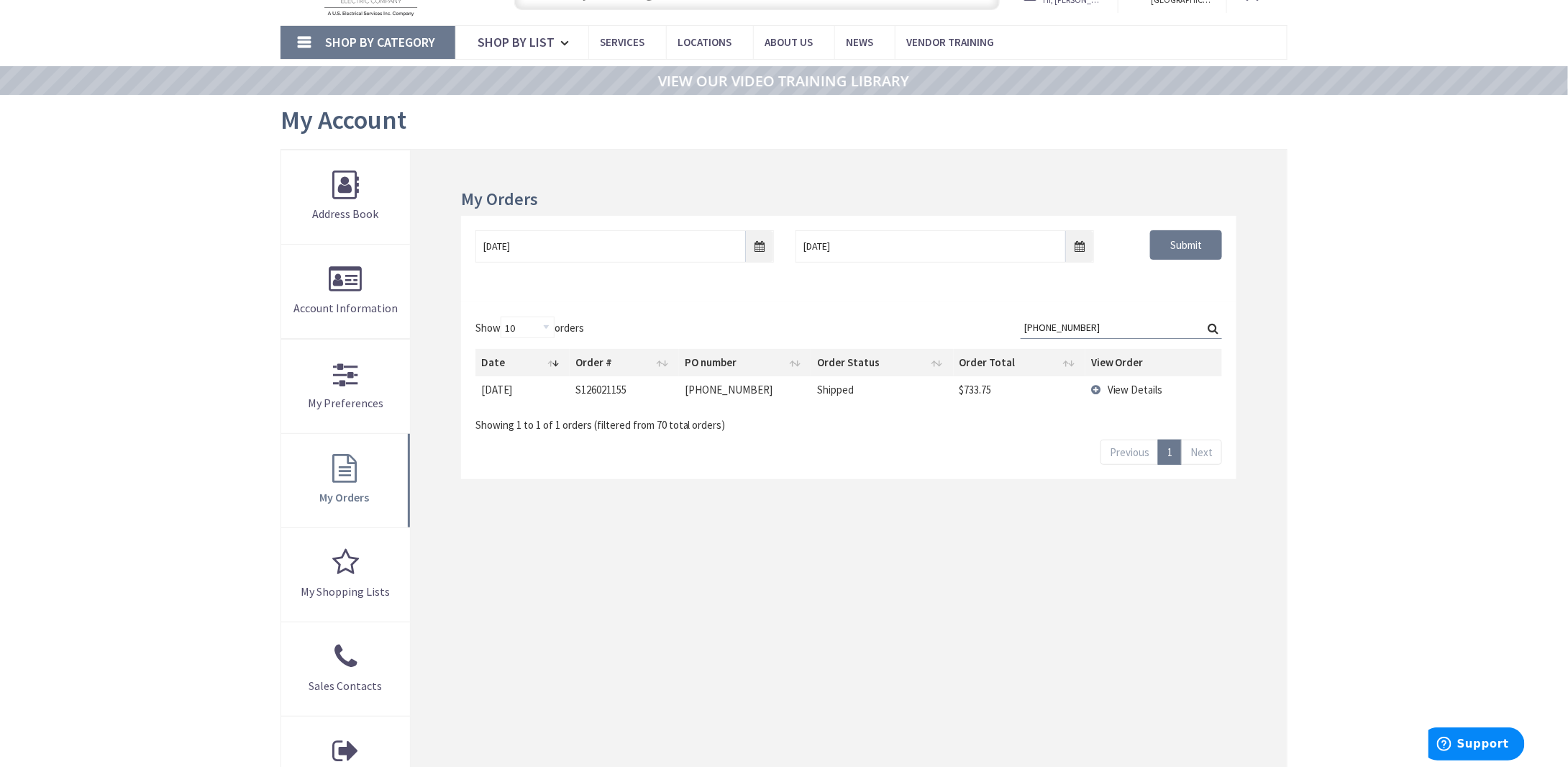
type input "24-147-19"
click at [1122, 391] on span "View Details" at bounding box center [1136, 389] width 55 height 14
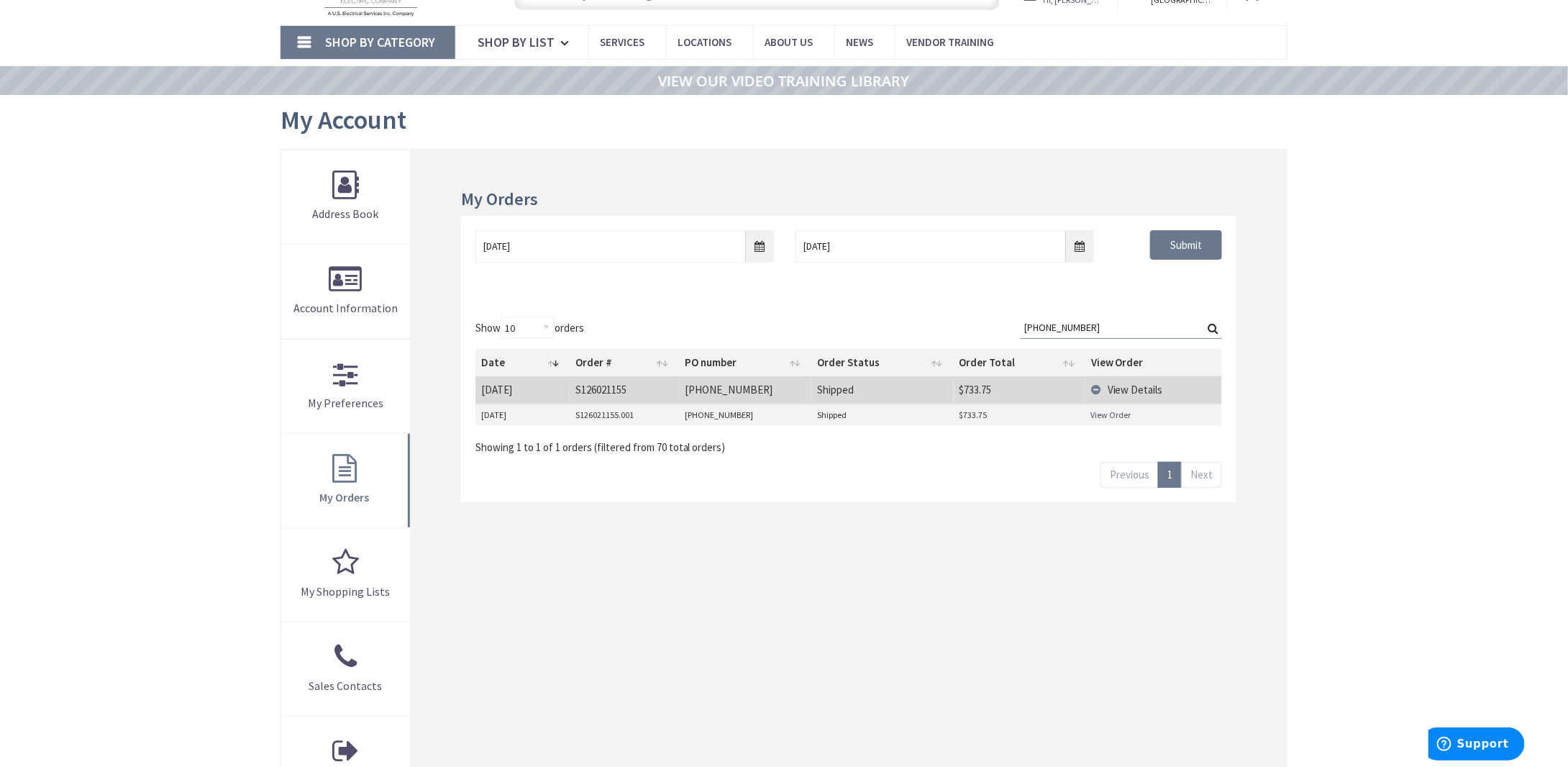
click at [1110, 412] on link "View Order" at bounding box center [1111, 415] width 40 height 12
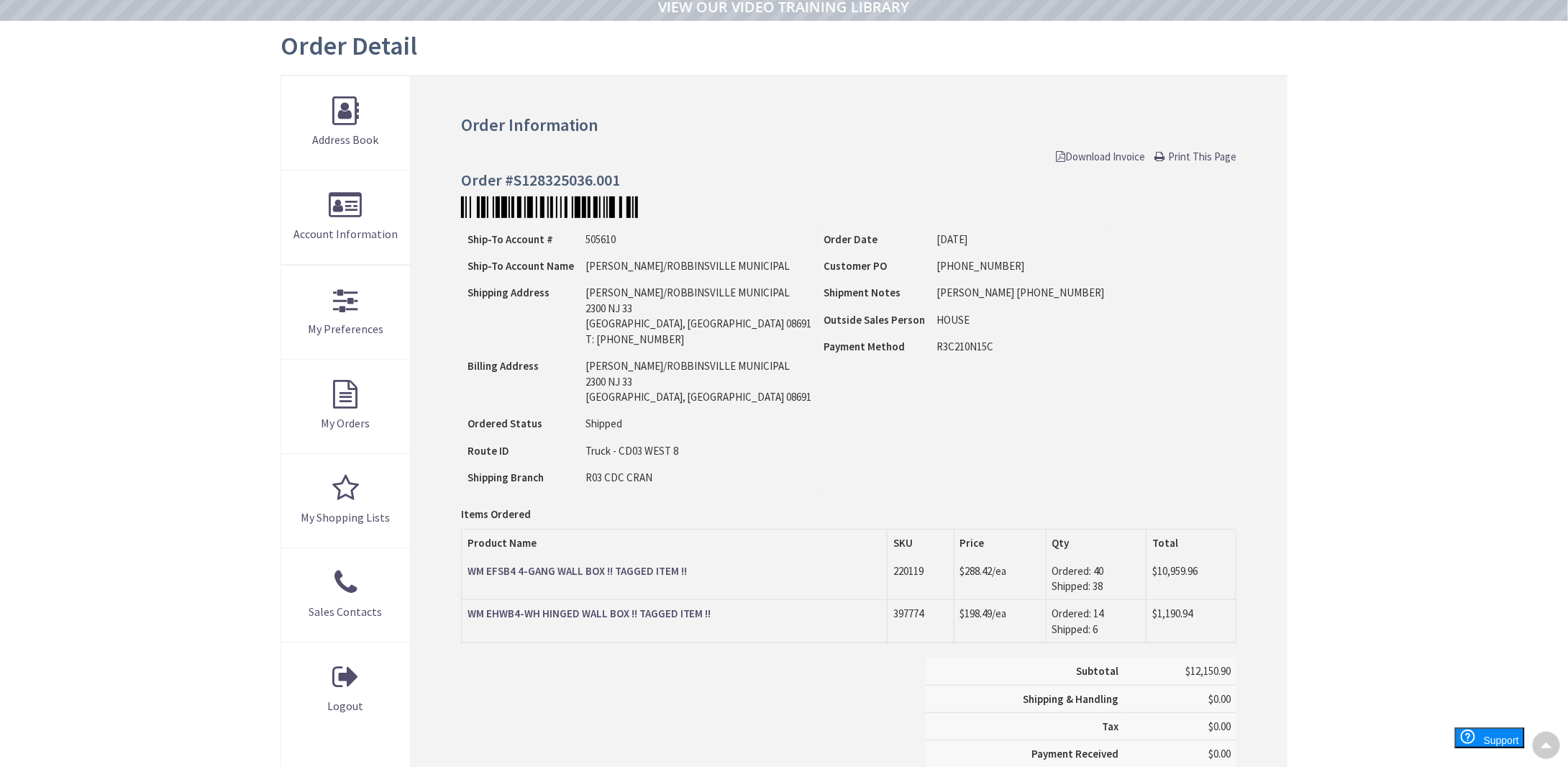
scroll to position [145, 0]
click at [572, 570] on strong "WM EFSB4 4-GANG WALL BOX !! TAGGED ITEM !!" at bounding box center [577, 572] width 219 height 14
